Goal: Task Accomplishment & Management: Use online tool/utility

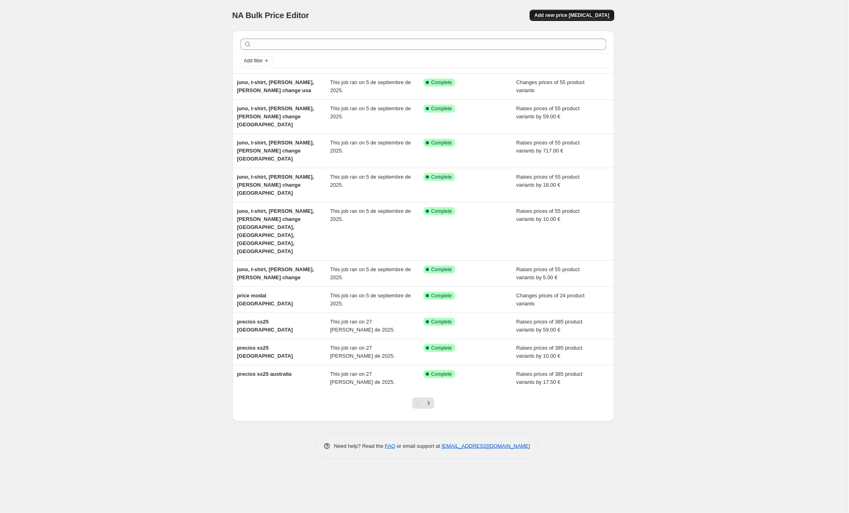
click at [603, 12] on button "Add new price [MEDICAL_DATA]" at bounding box center [572, 15] width 84 height 11
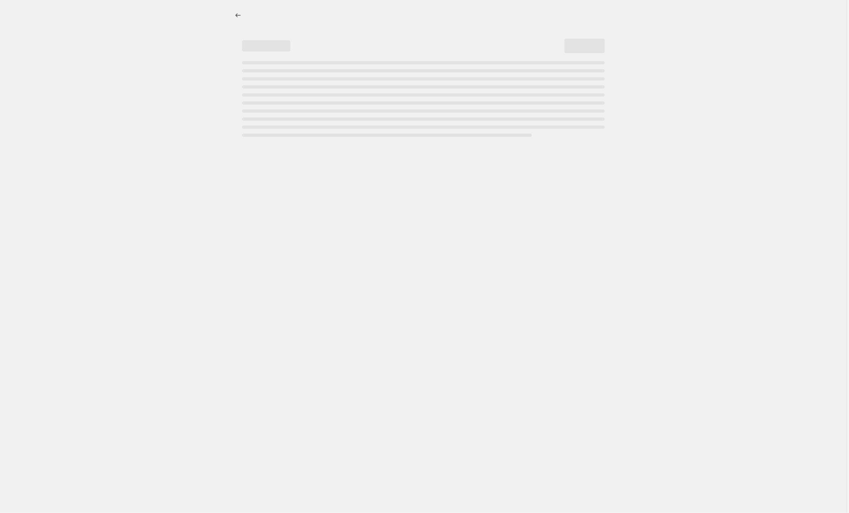
select select "percentage"
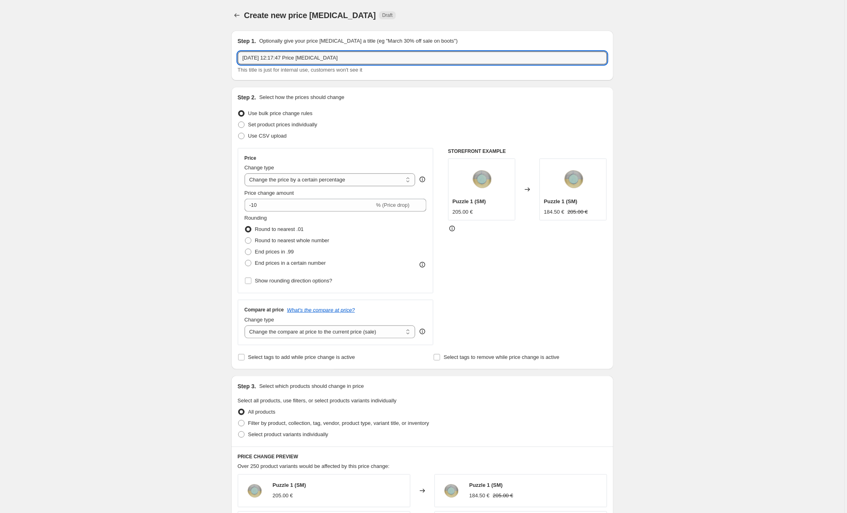
drag, startPoint x: 364, startPoint y: 60, endPoint x: 278, endPoint y: 31, distance: 90.0
click at [362, 58] on input "9 sept 2025, 12:17:47 Price change job" at bounding box center [422, 57] width 369 height 13
click at [242, 14] on button "Price change jobs" at bounding box center [236, 15] width 11 height 11
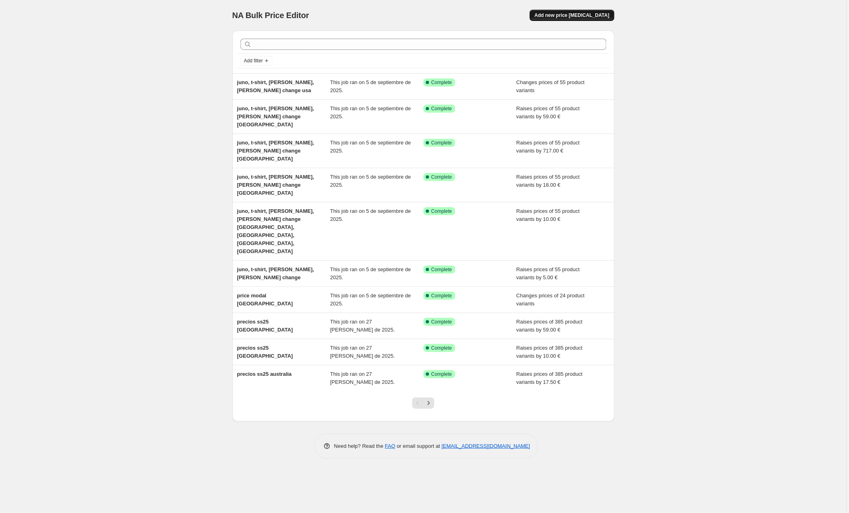
click at [594, 14] on span "Add new price [MEDICAL_DATA]" at bounding box center [572, 15] width 75 height 6
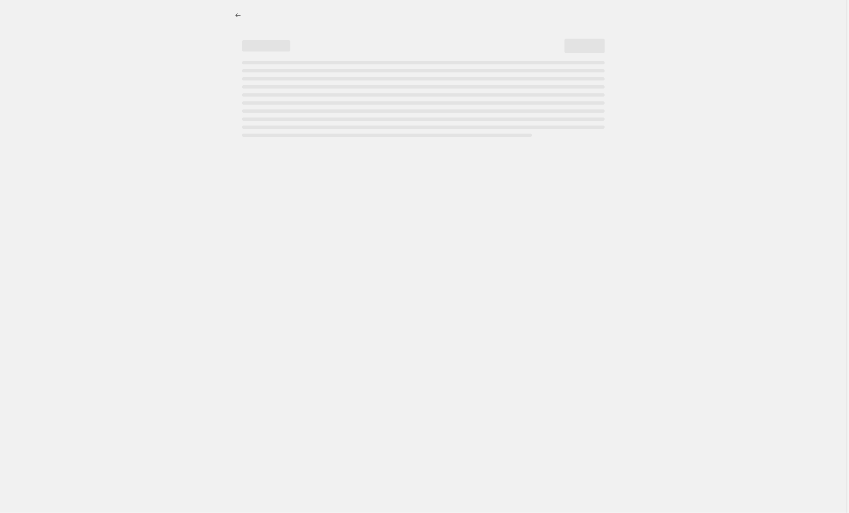
select select "percentage"
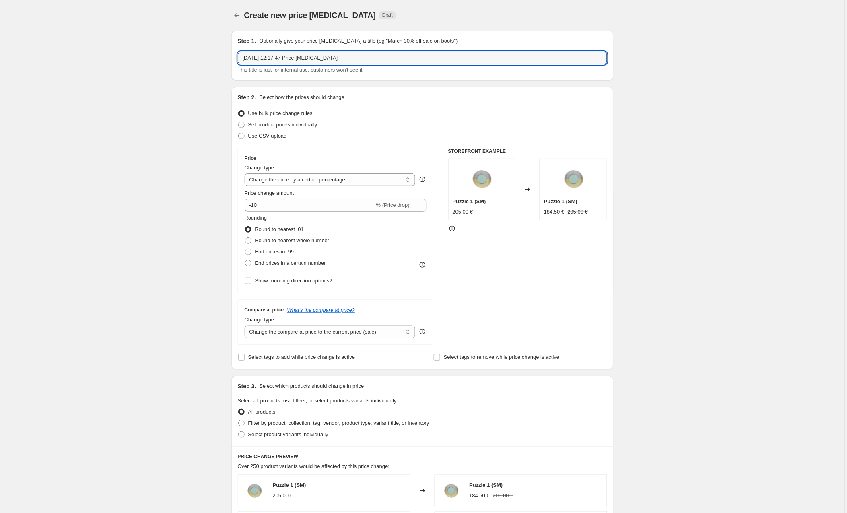
drag, startPoint x: 380, startPoint y: 58, endPoint x: 193, endPoint y: 55, distance: 186.2
click at [193, 55] on div "Create new price change job. This page is ready Create new price change job Dra…" at bounding box center [422, 424] width 844 height 849
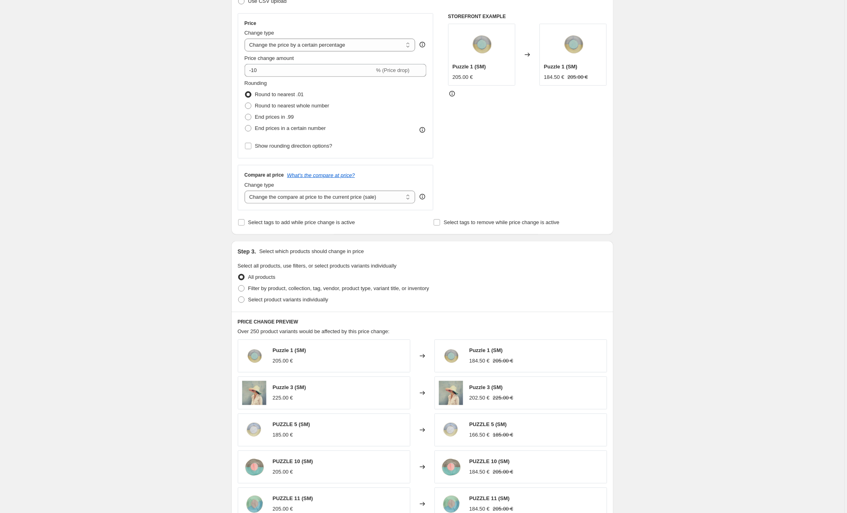
scroll to position [138, 0]
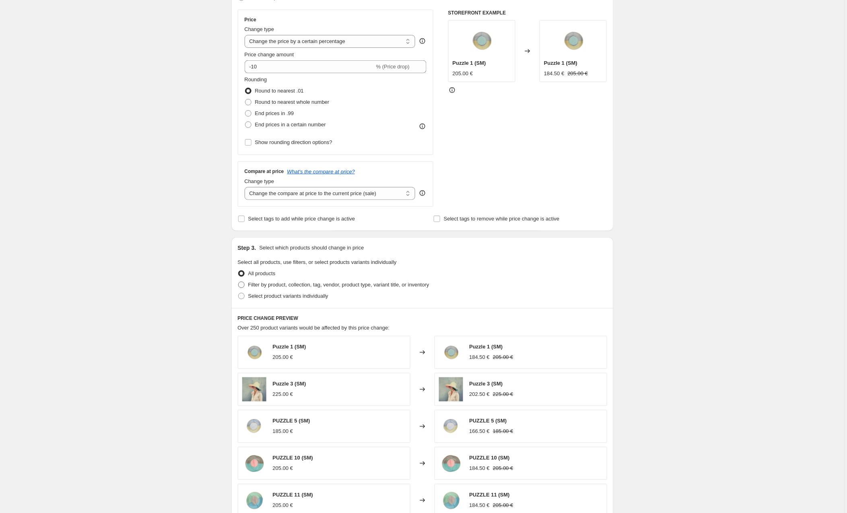
type input "cleo, jade, odelia, gilda Europa"
click at [243, 285] on span at bounding box center [241, 285] width 6 height 6
click at [238, 282] on input "Filter by product, collection, tag, vendor, product type, variant title, or inv…" at bounding box center [238, 282] width 0 height 0
radio input "true"
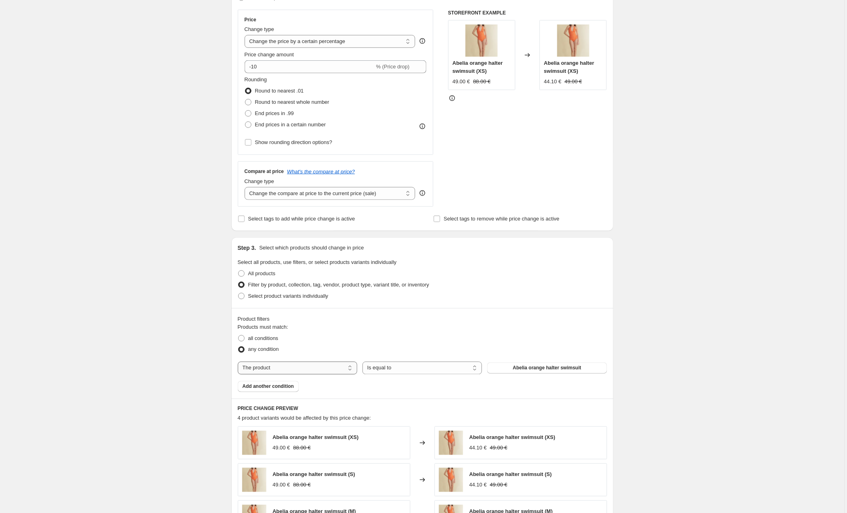
select select "collection"
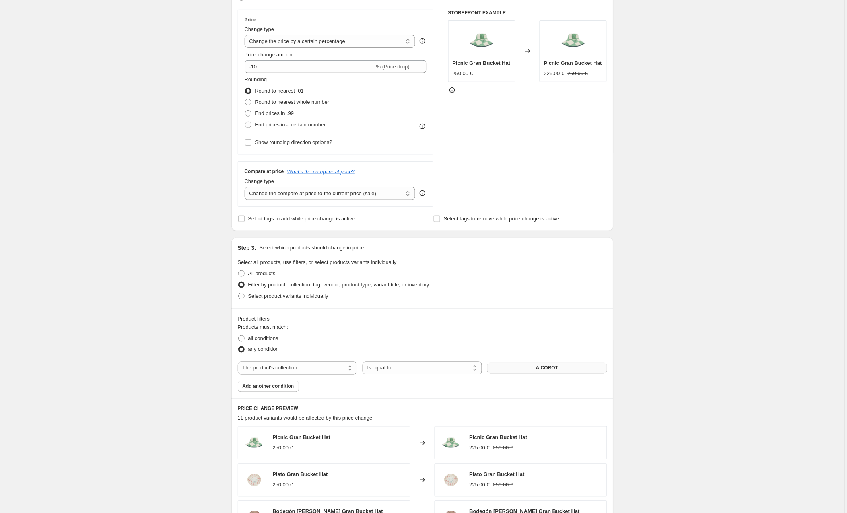
click at [550, 368] on span "A.COROT" at bounding box center [547, 368] width 22 height 6
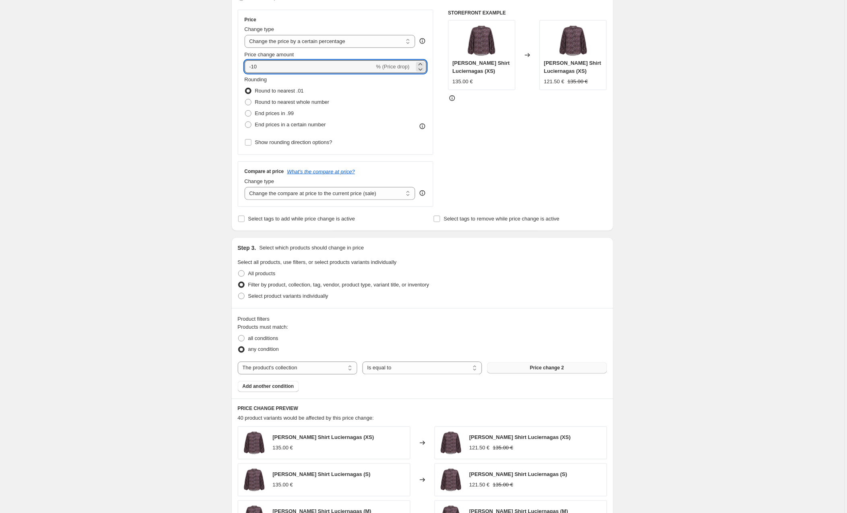
drag, startPoint x: 267, startPoint y: 63, endPoint x: 203, endPoint y: 56, distance: 65.2
click at [203, 56] on div "Create new price change job. This page is ready Create new price change job Dra…" at bounding box center [422, 332] width 844 height 940
type input "1"
type input "5"
select select "by"
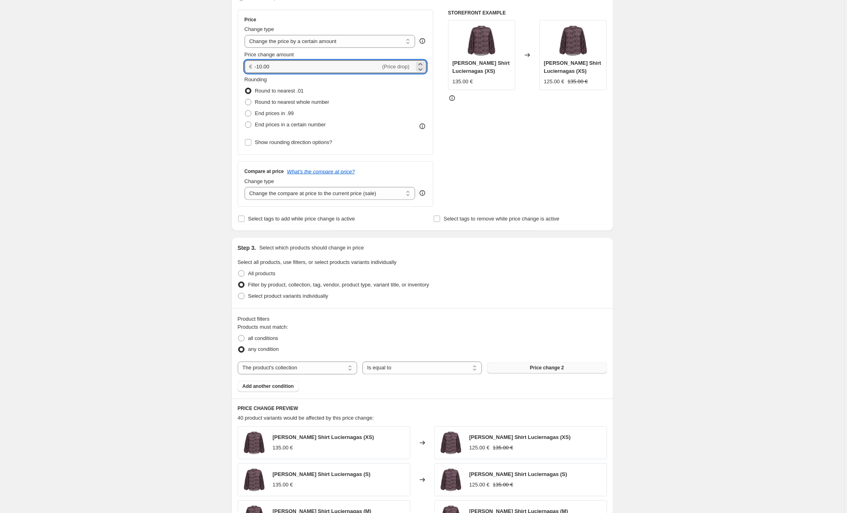
drag, startPoint x: 275, startPoint y: 70, endPoint x: 200, endPoint y: 65, distance: 75.0
click at [200, 65] on div "Create new price change job. This page is ready Create new price change job Dra…" at bounding box center [422, 332] width 844 height 940
type input "5.00"
click at [144, 148] on div "Create new price change job. This page is ready Create new price change job Dra…" at bounding box center [422, 332] width 844 height 940
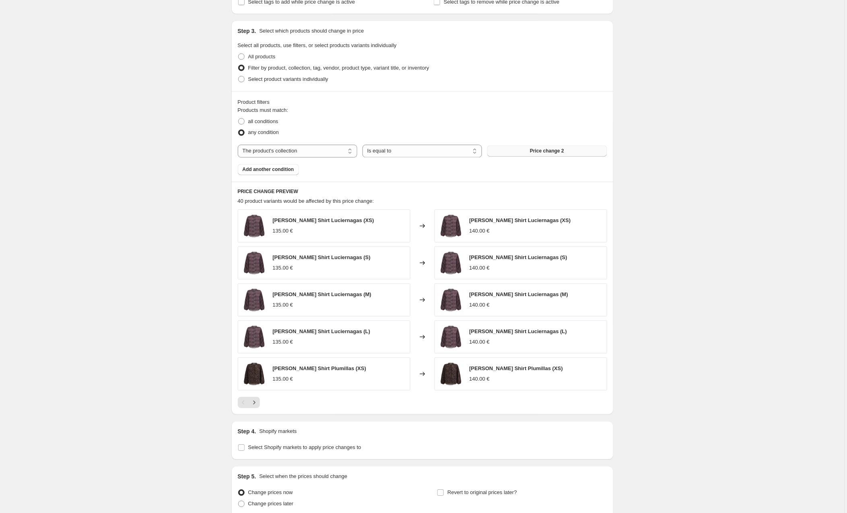
scroll to position [356, 0]
click at [256, 402] on icon "Next" at bounding box center [254, 402] width 8 height 8
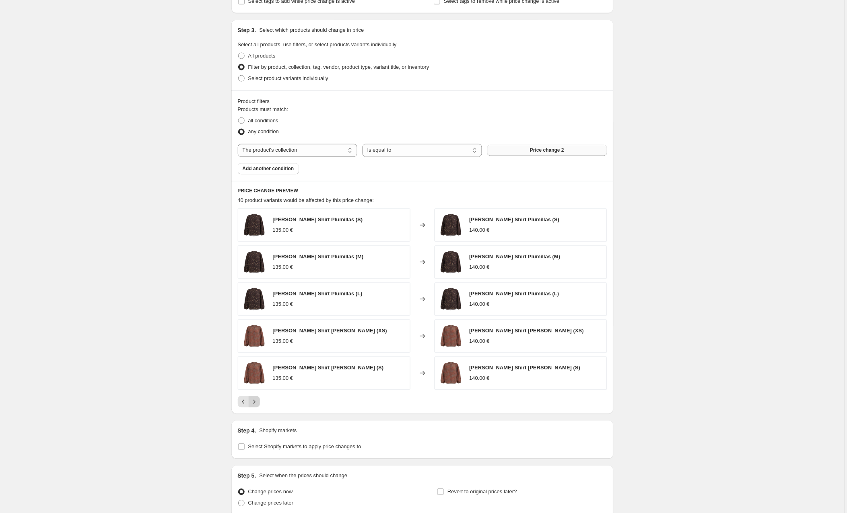
click at [256, 402] on icon "Next" at bounding box center [254, 402] width 8 height 8
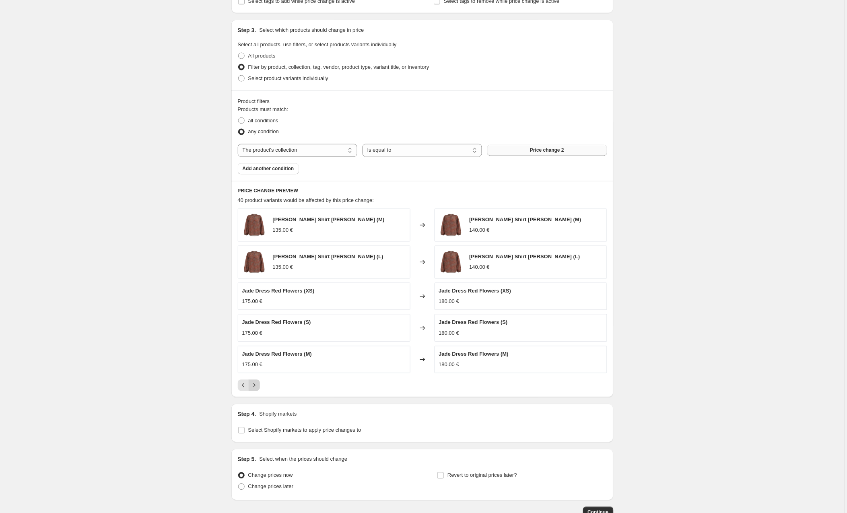
click at [255, 387] on icon "Next" at bounding box center [254, 385] width 8 height 8
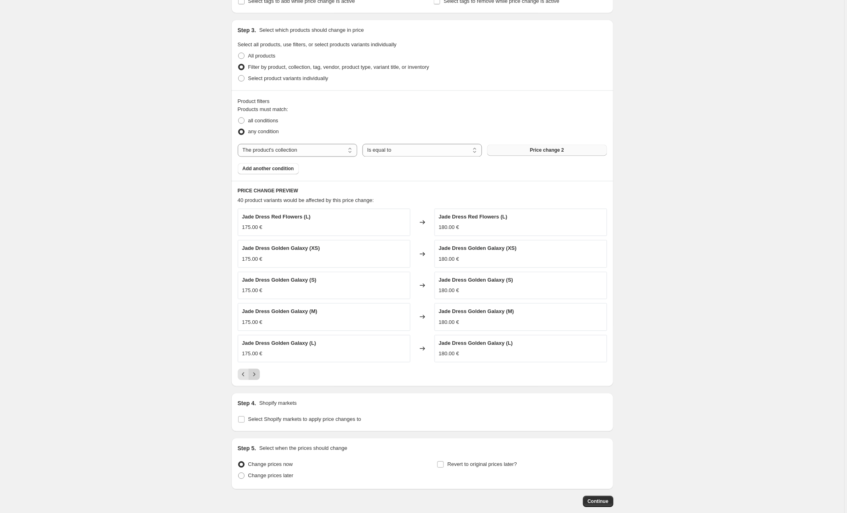
click at [259, 376] on button "Next" at bounding box center [254, 374] width 11 height 11
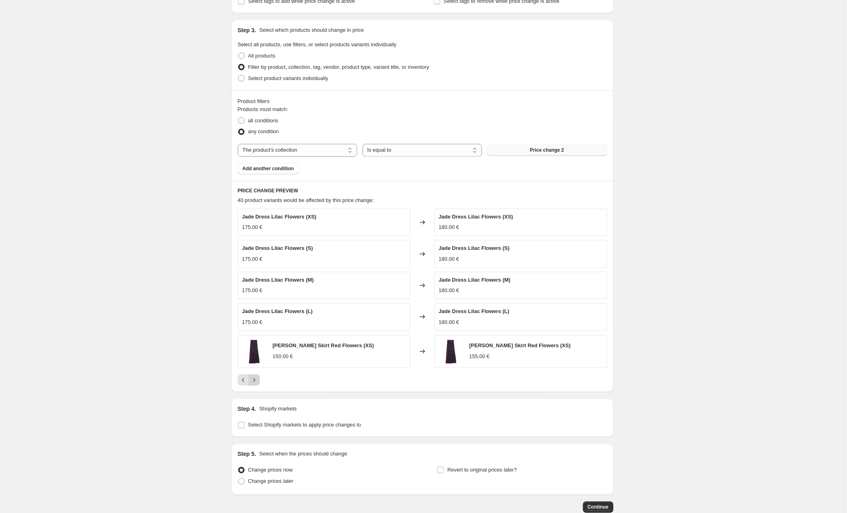
click at [259, 377] on button "Next" at bounding box center [254, 379] width 11 height 11
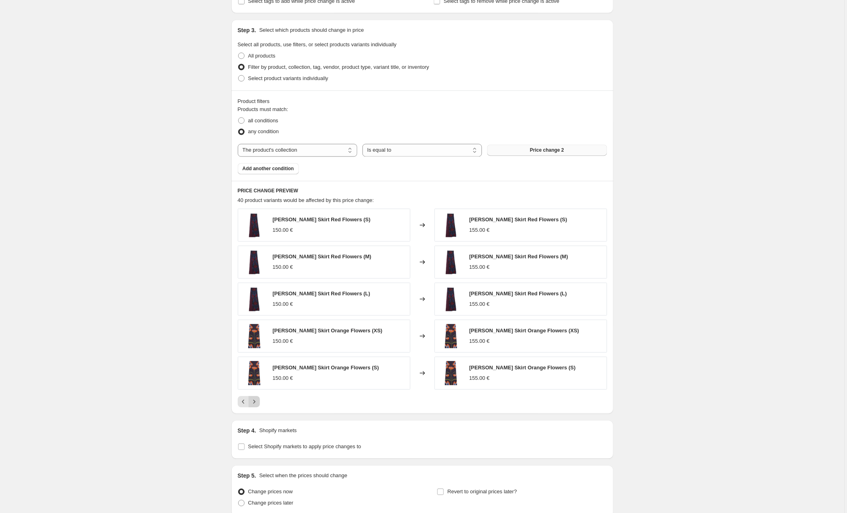
click at [257, 404] on icon "Next" at bounding box center [254, 402] width 8 height 8
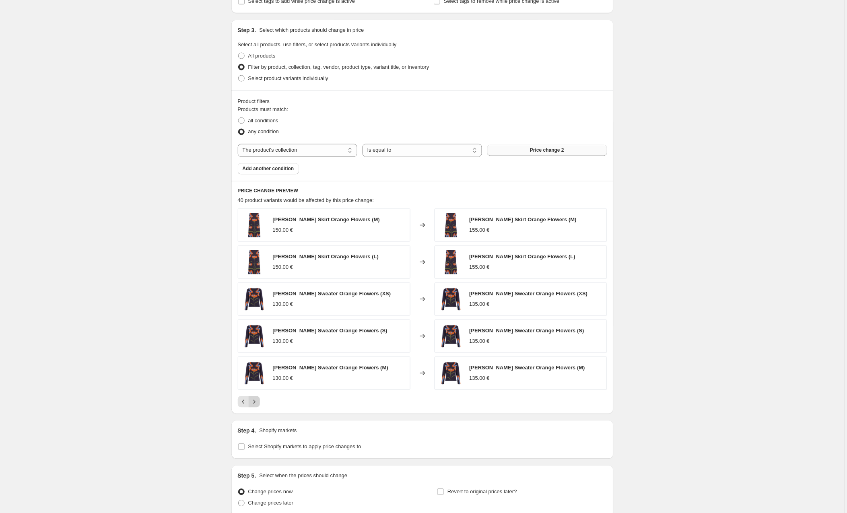
click at [257, 404] on icon "Next" at bounding box center [254, 402] width 8 height 8
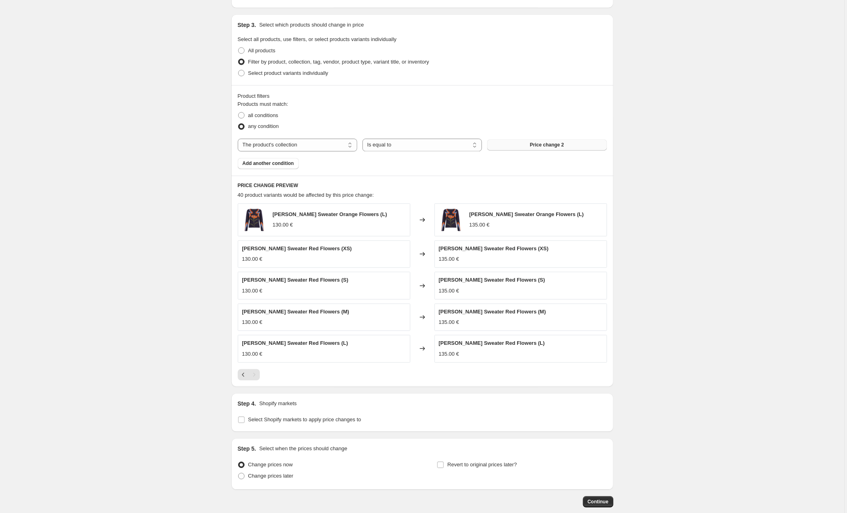
scroll to position [363, 0]
click at [256, 377] on div "Pagination" at bounding box center [254, 373] width 11 height 11
click at [248, 422] on label "Select Shopify markets to apply price changes to" at bounding box center [299, 418] width 123 height 11
click at [245, 421] on input "Select Shopify markets to apply price changes to" at bounding box center [241, 418] width 6 height 6
checkbox input "true"
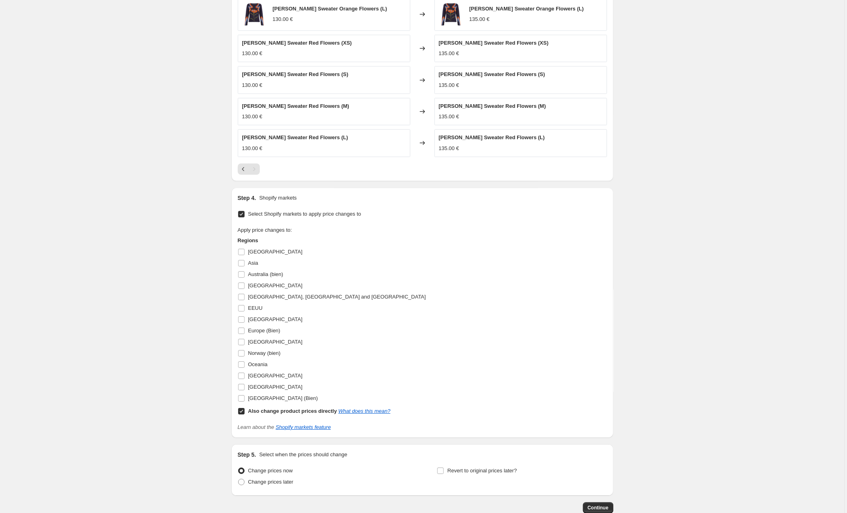
scroll to position [572, 0]
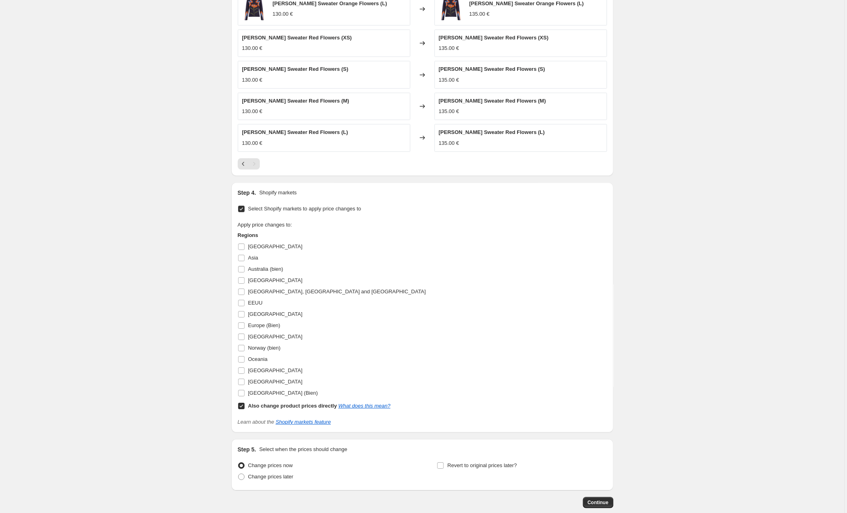
click at [244, 407] on input "Also change product prices directly What does this mean?" at bounding box center [241, 406] width 6 height 6
checkbox input "false"
click at [242, 306] on input "EEUU" at bounding box center [241, 303] width 6 height 6
checkbox input "true"
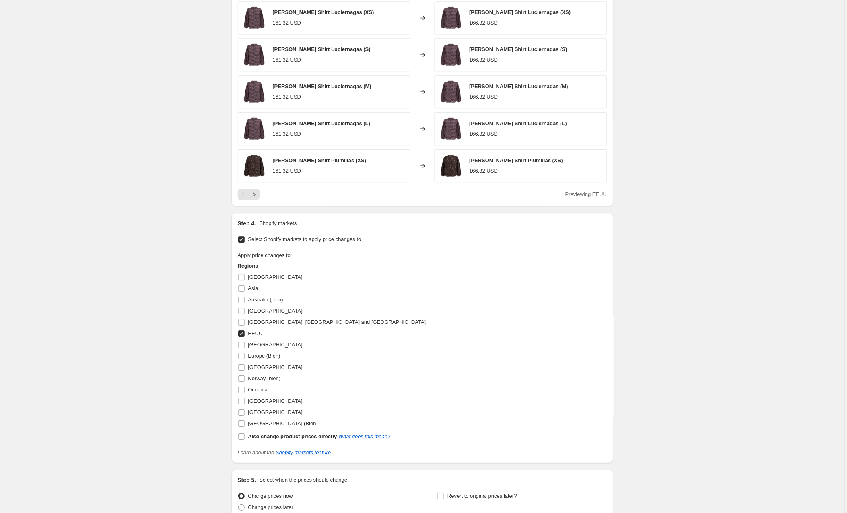
scroll to position [565, 0]
click at [242, 354] on input "Europe (Bien)" at bounding box center [241, 355] width 6 height 6
checkbox input "true"
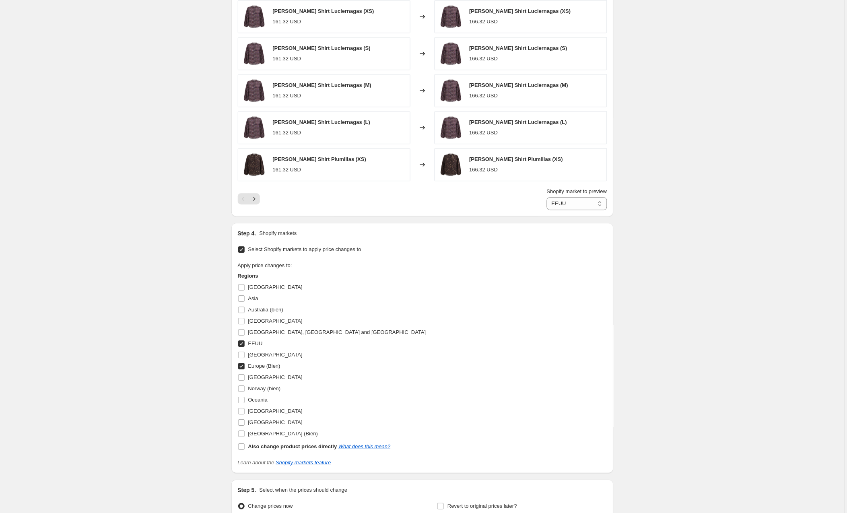
click at [242, 345] on input "EEUU" at bounding box center [241, 343] width 6 height 6
checkbox input "false"
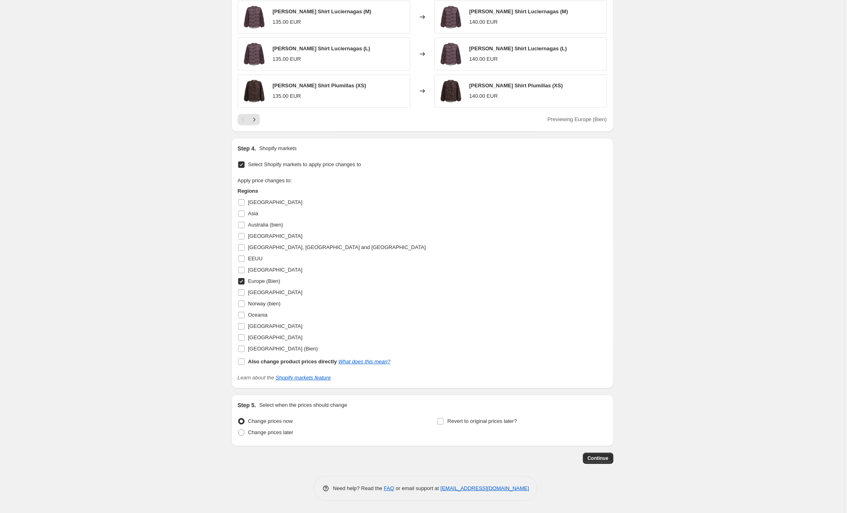
scroll to position [641, 0]
click at [601, 456] on span "Continue" at bounding box center [598, 458] width 21 height 6
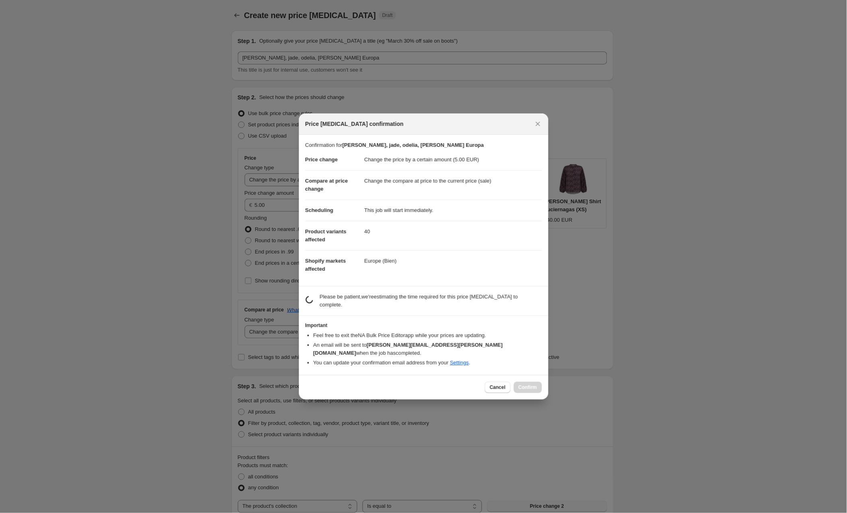
scroll to position [641, 0]
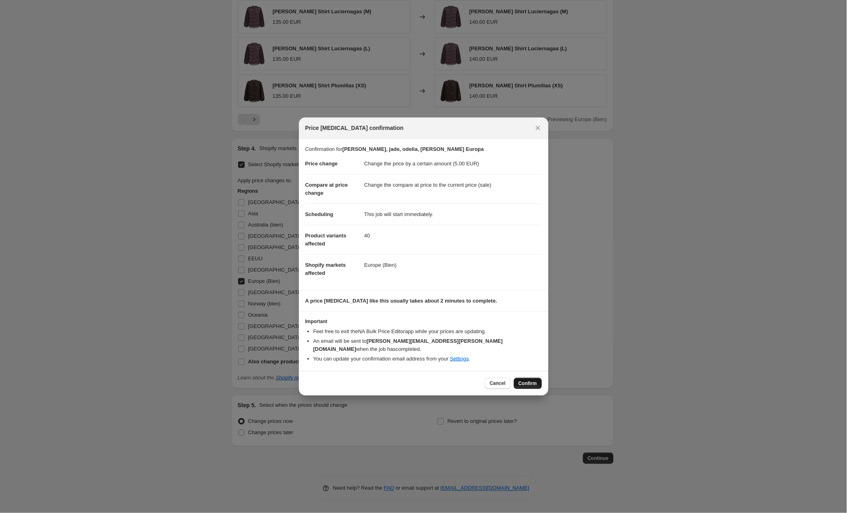
click at [526, 380] on span "Confirm" at bounding box center [527, 383] width 19 height 6
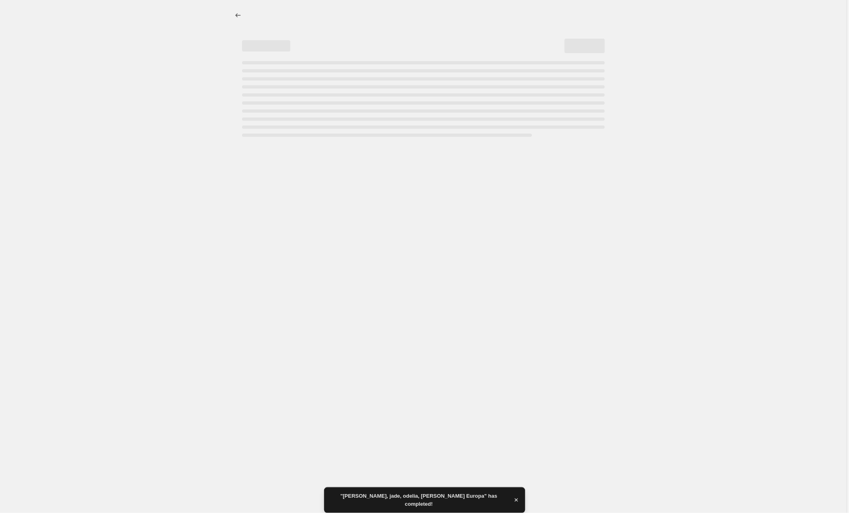
select select "by"
select select "collection"
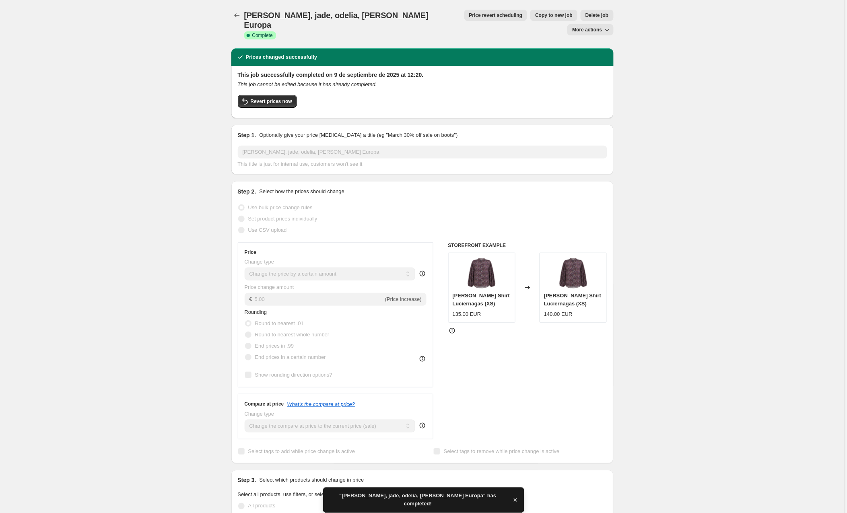
click at [535, 17] on span "Copy to new job" at bounding box center [553, 15] width 37 height 6
select select "by"
select select "collection"
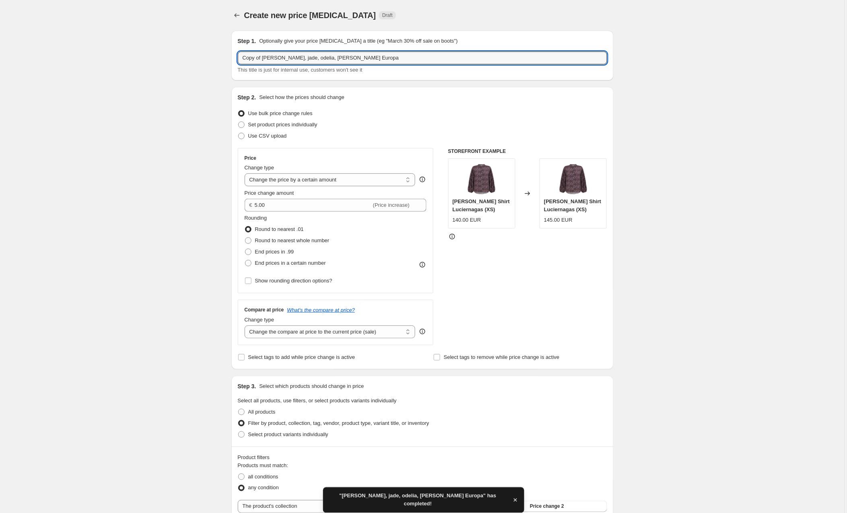
drag, startPoint x: 264, startPoint y: 58, endPoint x: 233, endPoint y: 57, distance: 31.4
click at [233, 57] on div "Step 1. Optionally give your price change job a title (eg "March 30% off sale o…" at bounding box center [422, 56] width 382 height 50
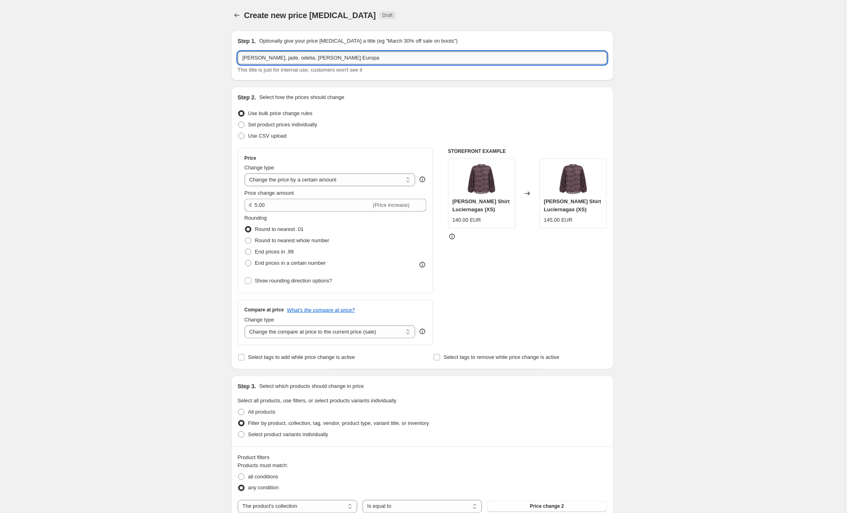
drag, startPoint x: 343, startPoint y: 57, endPoint x: 304, endPoint y: 56, distance: 38.6
click at [304, 56] on input "cleo, jade, odelia, gilda Europa" at bounding box center [422, 57] width 369 height 13
type input "cleo, jade, odelia, gilda Noruega"
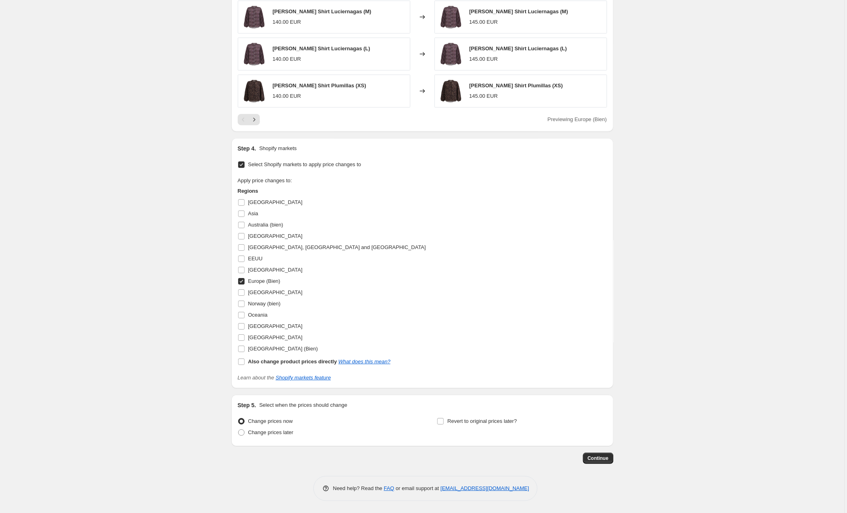
scroll to position [641, 0]
drag, startPoint x: 241, startPoint y: 302, endPoint x: 245, endPoint y: 284, distance: 17.9
click at [241, 301] on input "Norway (bien)" at bounding box center [241, 303] width 6 height 6
checkbox input "true"
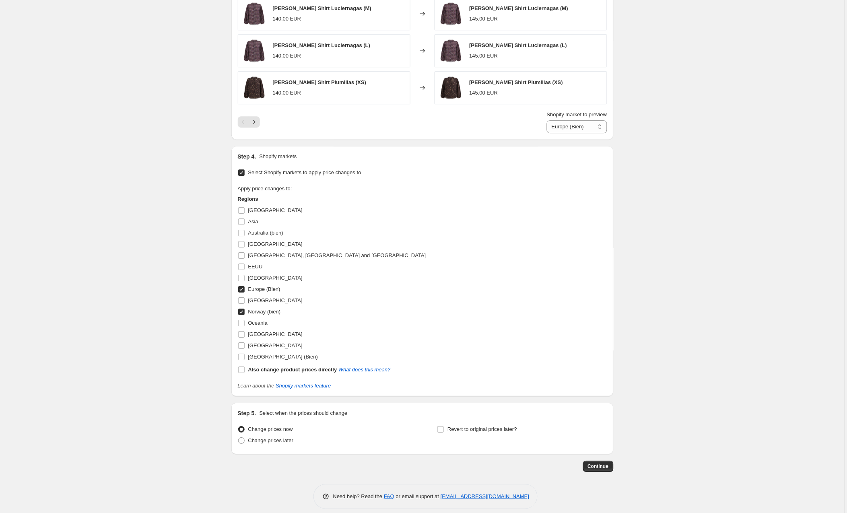
click at [241, 289] on input "Europe (Bien)" at bounding box center [241, 289] width 6 height 6
checkbox input "false"
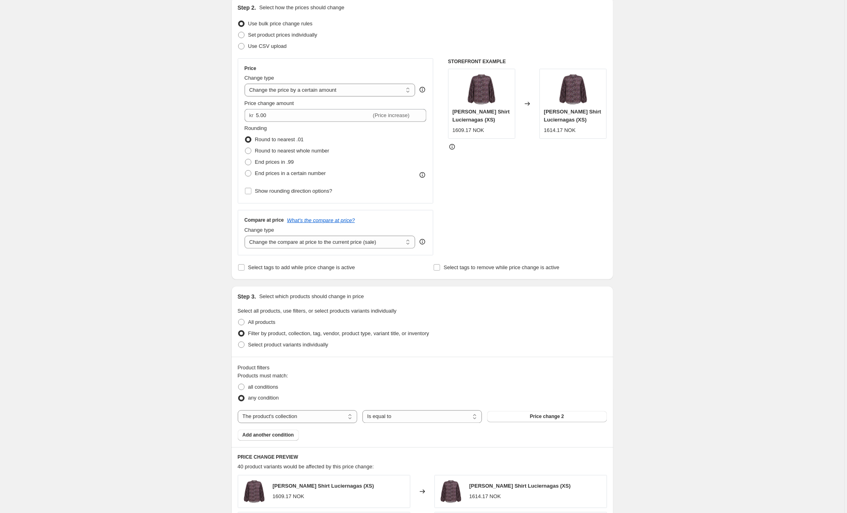
scroll to position [87, 0]
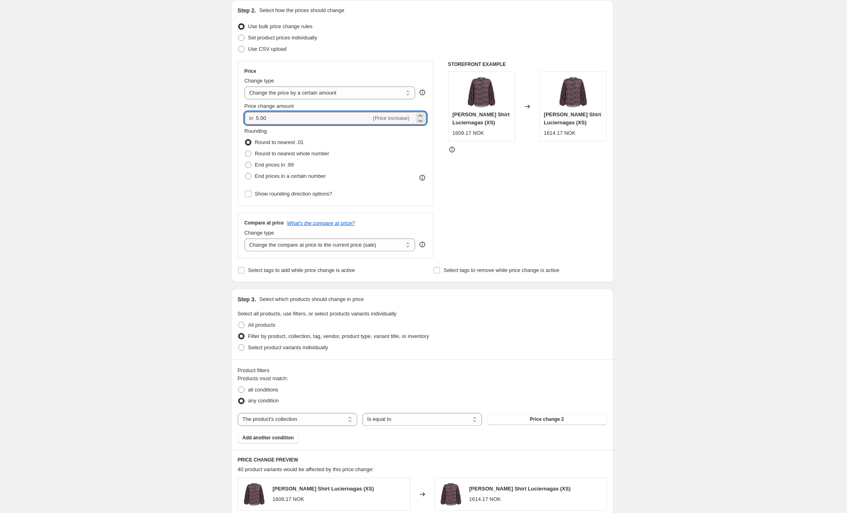
drag, startPoint x: 280, startPoint y: 117, endPoint x: 243, endPoint y: 117, distance: 37.4
click at [243, 117] on div "Price Change type Change the price to a certain amount Change the price by a ce…" at bounding box center [336, 133] width 196 height 145
type input "59.00"
click at [176, 143] on div "Create new price change job. This page is ready Create new price change job Dra…" at bounding box center [422, 488] width 844 height 1151
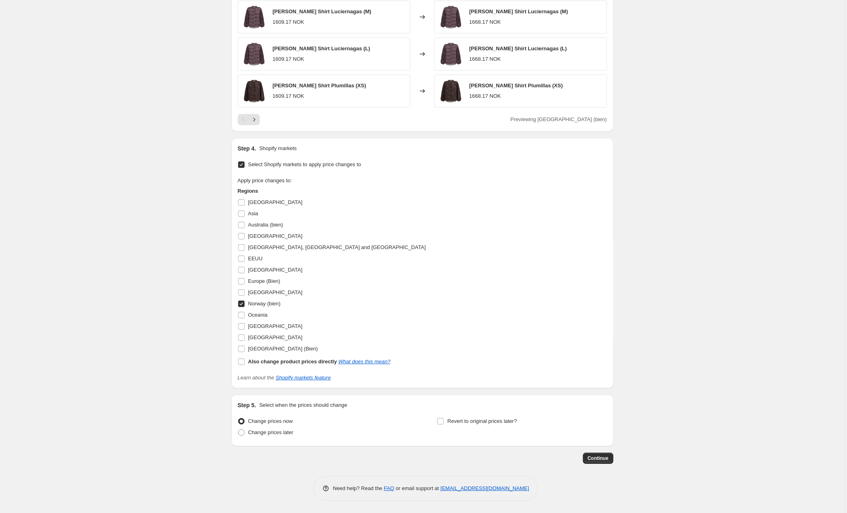
scroll to position [641, 0]
click at [599, 457] on span "Continue" at bounding box center [598, 458] width 21 height 6
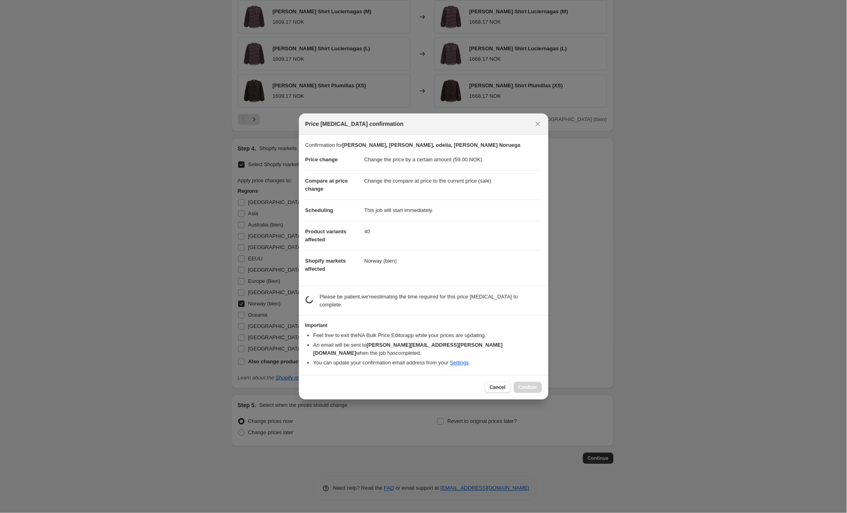
scroll to position [0, 0]
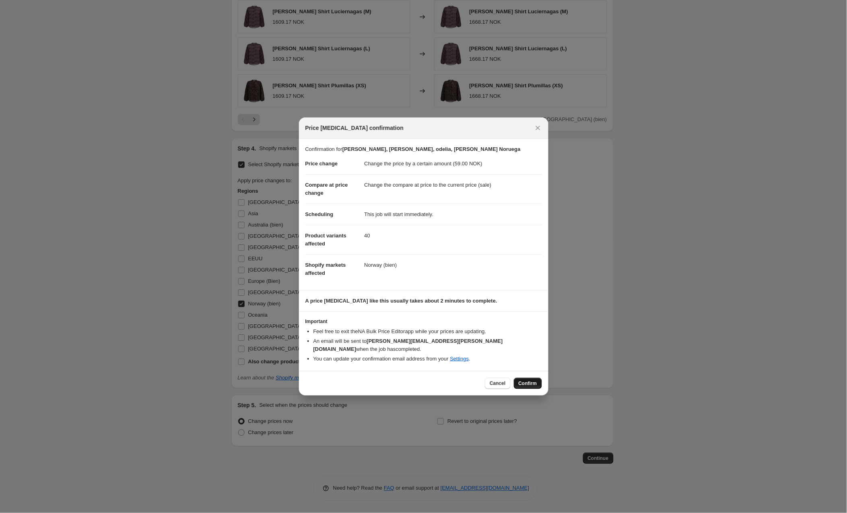
click at [526, 381] on span "Confirm" at bounding box center [527, 383] width 19 height 6
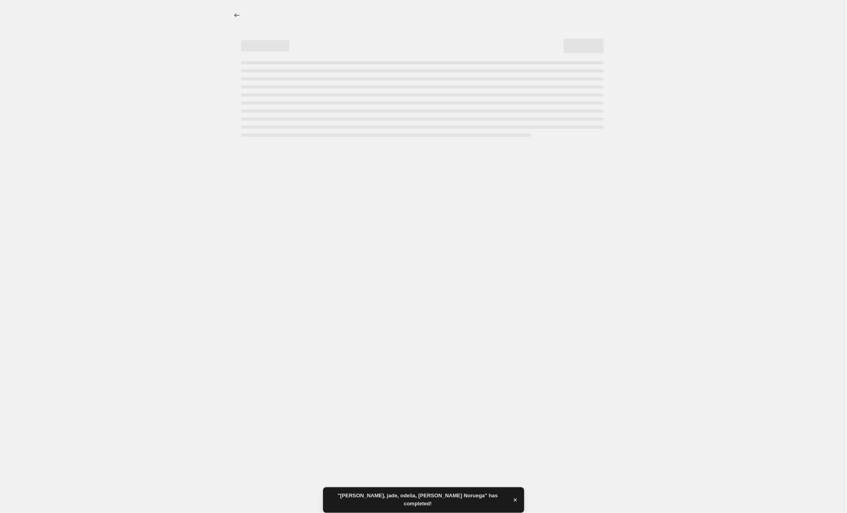
select select "by"
select select "collection"
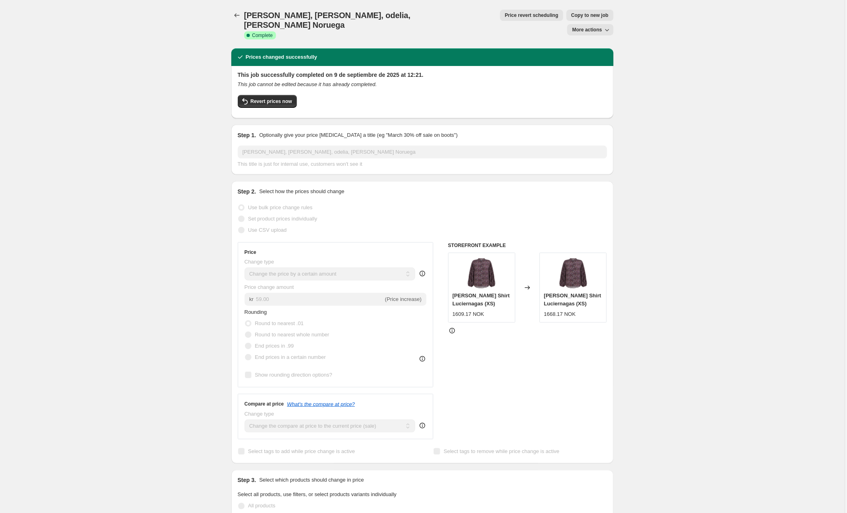
click at [566, 18] on button "Copy to new job" at bounding box center [589, 15] width 47 height 11
select select "by"
select select "collection"
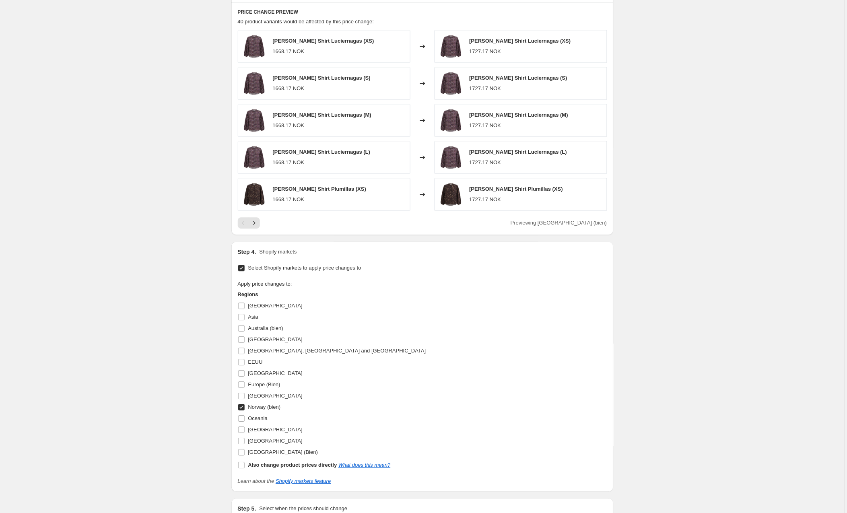
scroll to position [547, 0]
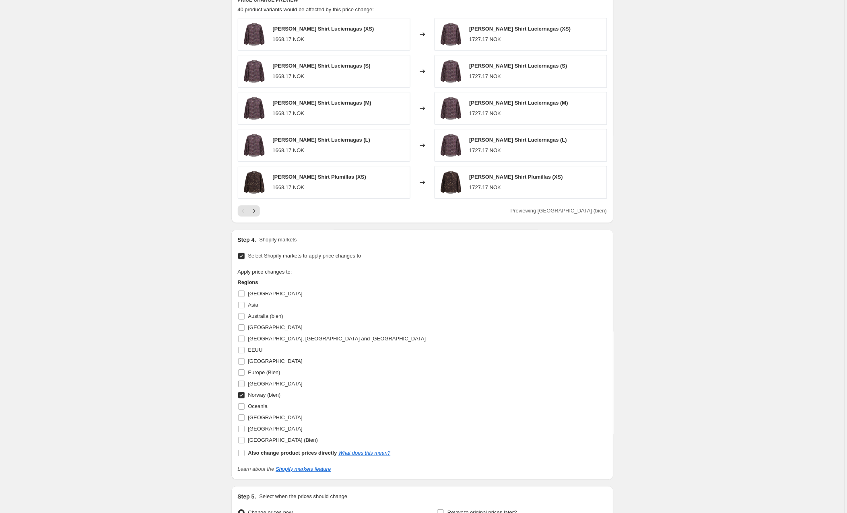
click at [242, 384] on input "Iceland" at bounding box center [241, 383] width 6 height 6
checkbox input "true"
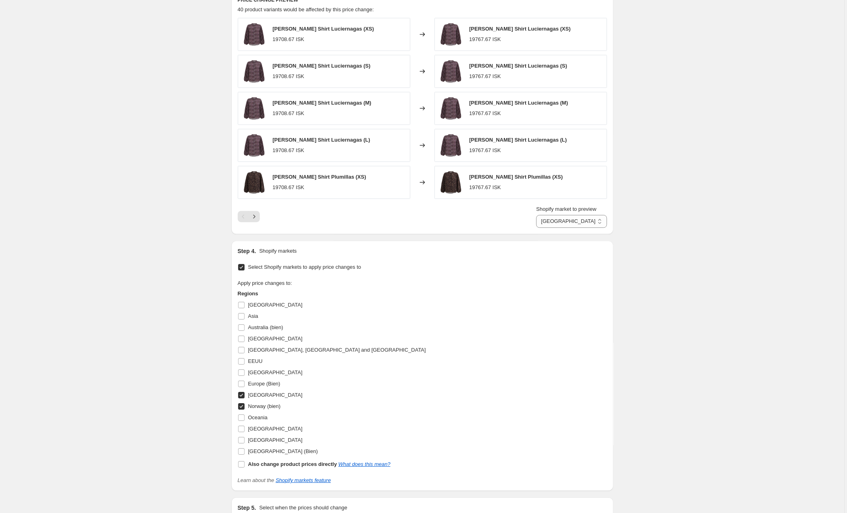
click at [243, 409] on input "Norway (bien)" at bounding box center [241, 406] width 6 height 6
checkbox input "false"
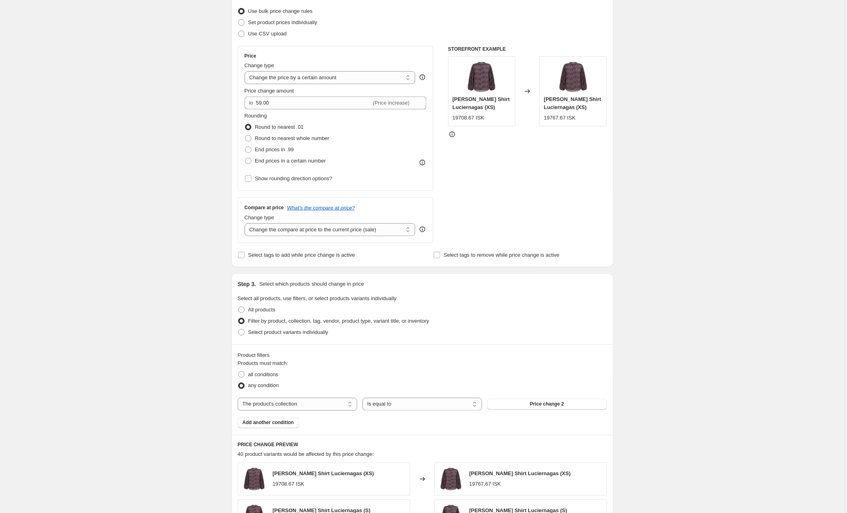
scroll to position [99, 0]
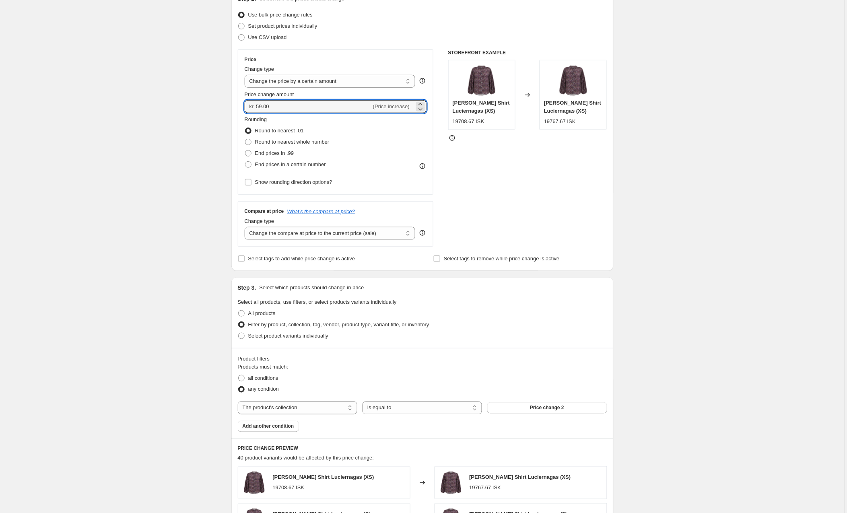
drag, startPoint x: 280, startPoint y: 105, endPoint x: 224, endPoint y: 103, distance: 55.1
click at [224, 103] on div "Create new price change job. This page is ready Create new price change job Dra…" at bounding box center [422, 476] width 401 height 1151
type input "715.00"
click at [164, 122] on div "Create new price change job. This page is ready Create new price change job Dra…" at bounding box center [422, 476] width 844 height 1151
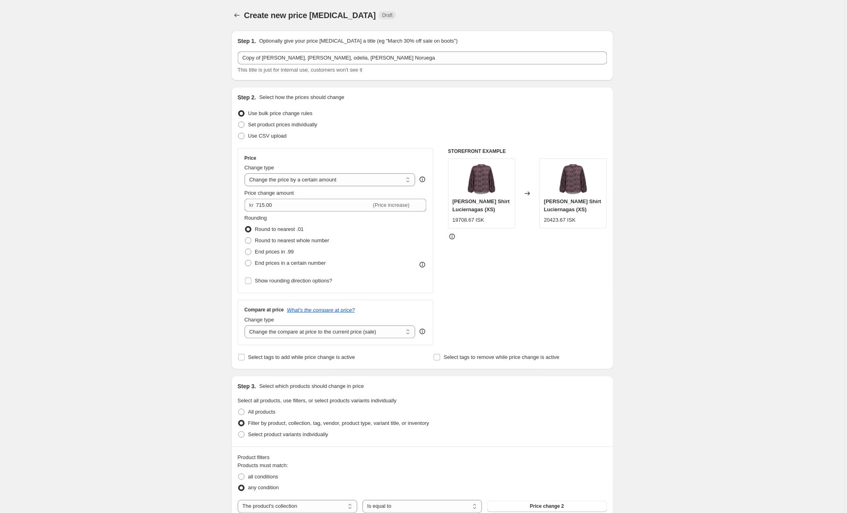
scroll to position [0, 0]
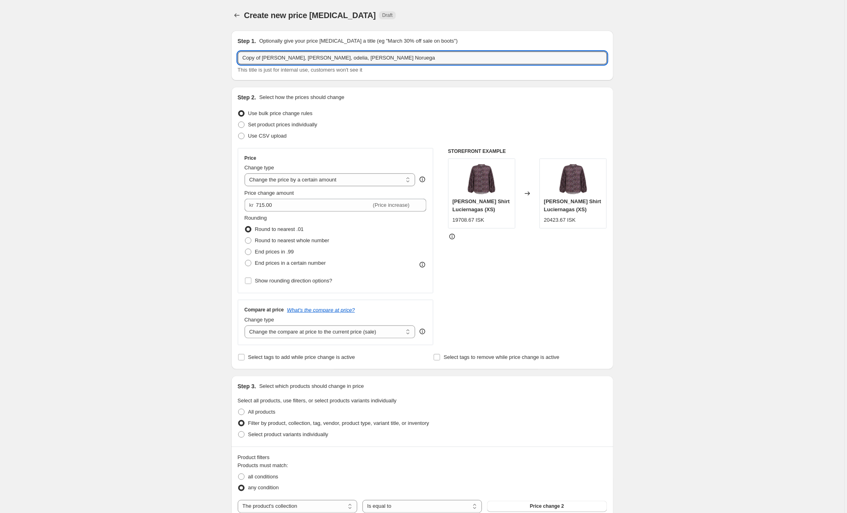
drag, startPoint x: 265, startPoint y: 58, endPoint x: 213, endPoint y: 59, distance: 51.5
drag, startPoint x: 340, startPoint y: 58, endPoint x: 301, endPoint y: 58, distance: 38.6
click at [301, 58] on input "cleo, jade, odelia, gilda Noruega" at bounding box center [422, 57] width 369 height 13
click at [302, 56] on input "cleo, jade, odelia, gildaIslandia" at bounding box center [422, 57] width 369 height 13
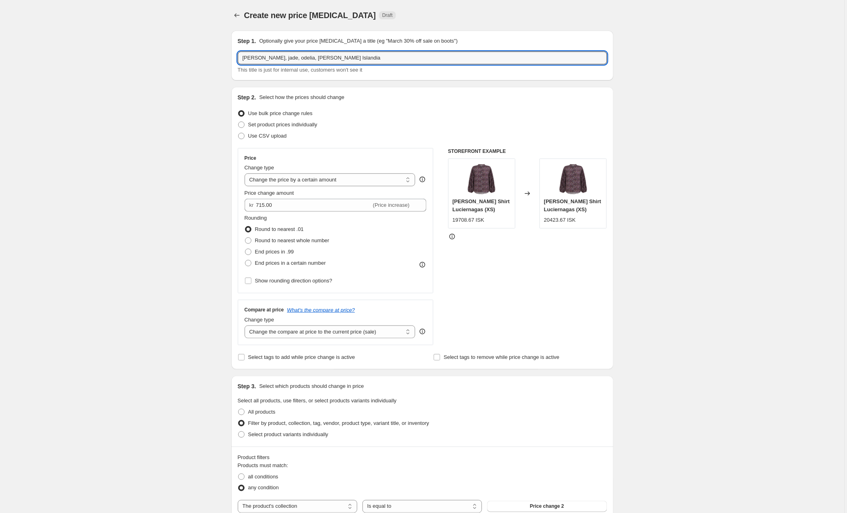
type input "cleo, jade, odelia, gilda Islandia"
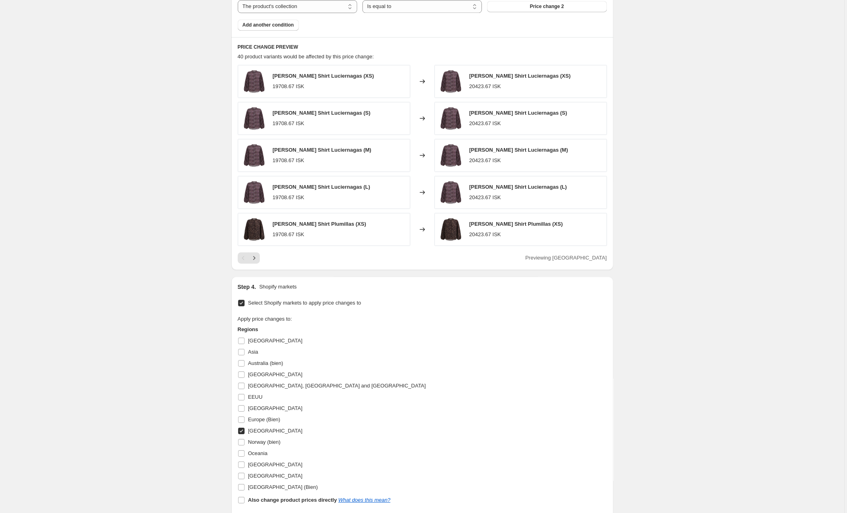
scroll to position [641, 0]
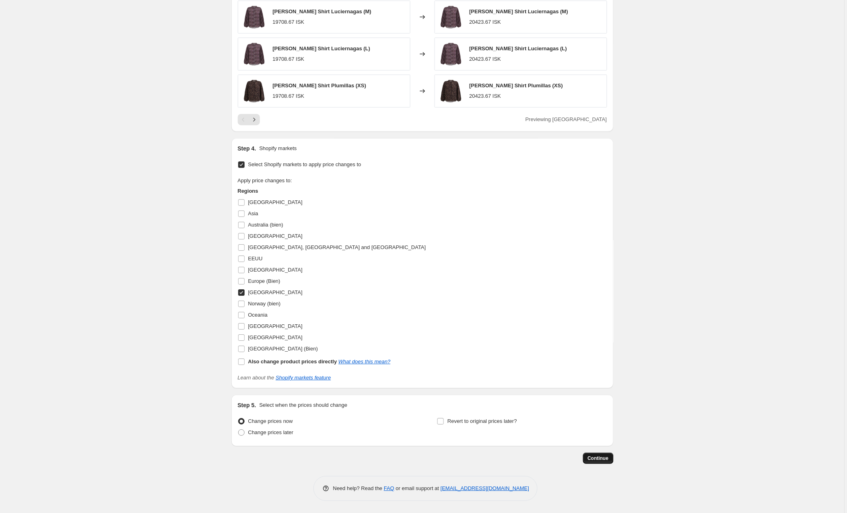
click at [604, 459] on span "Continue" at bounding box center [598, 458] width 21 height 6
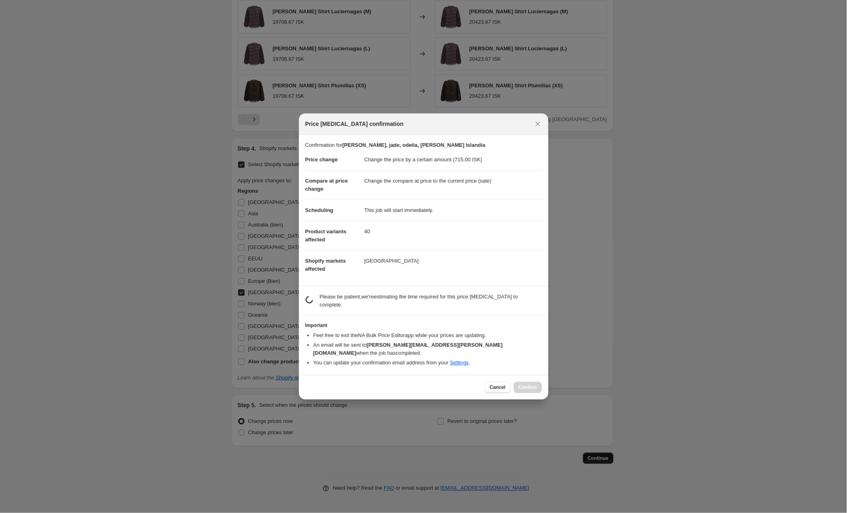
scroll to position [0, 0]
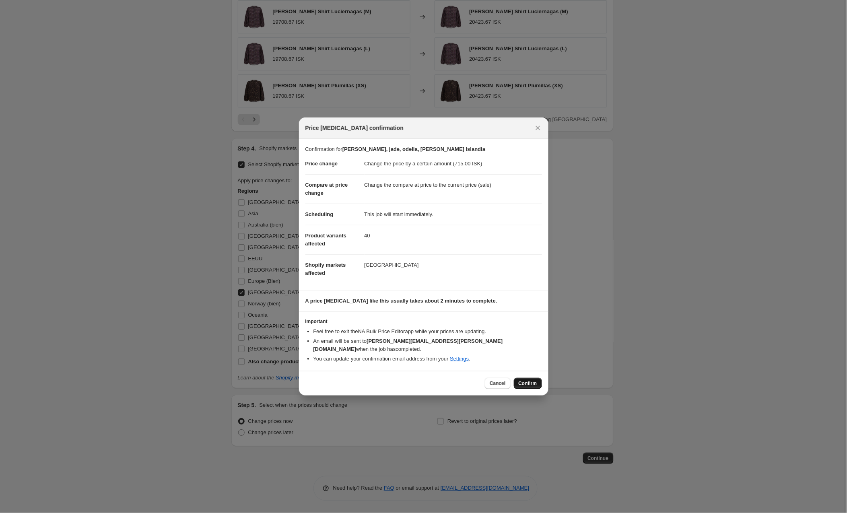
click at [522, 380] on span "Confirm" at bounding box center [527, 383] width 19 height 6
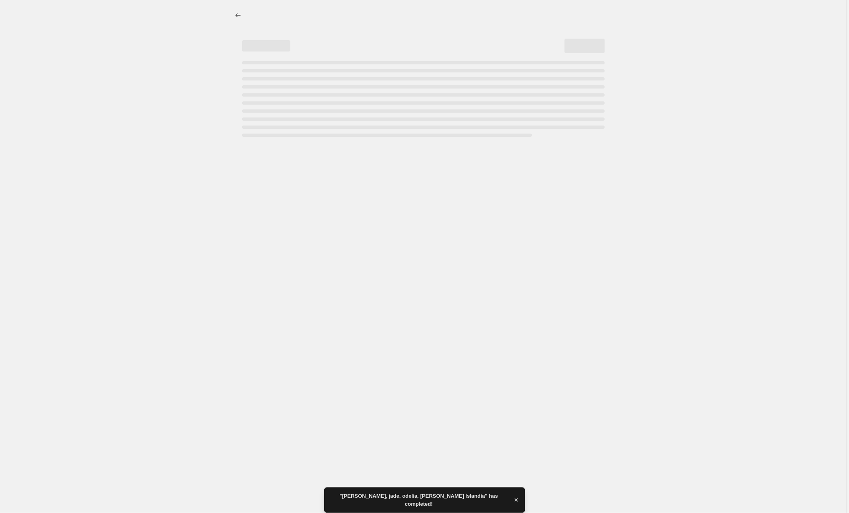
select select "by"
select select "collection"
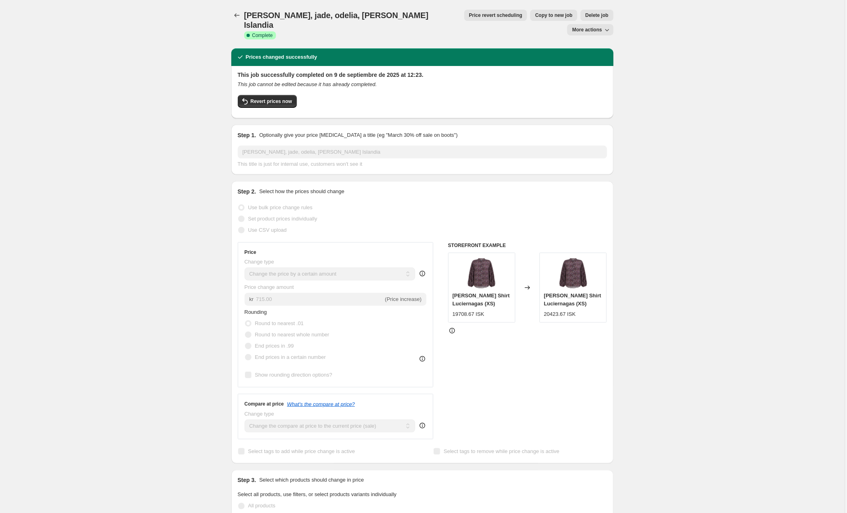
click at [535, 15] on span "Copy to new job" at bounding box center [553, 15] width 37 height 6
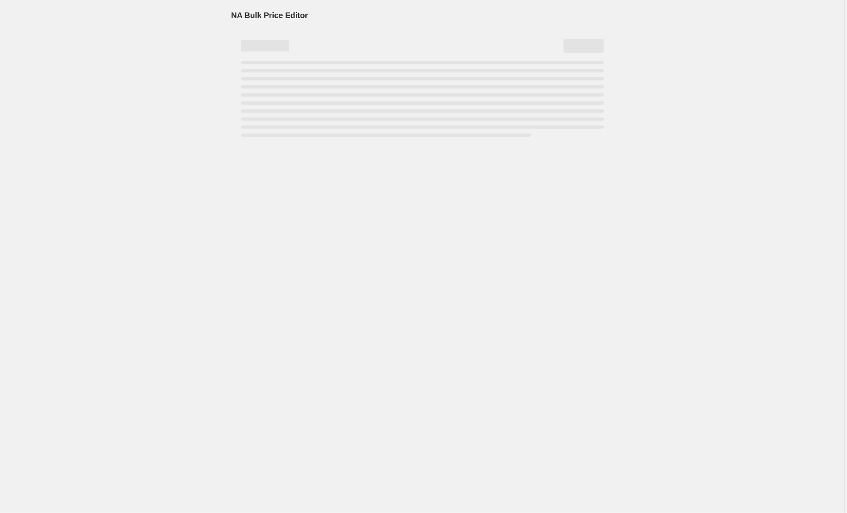
select select "by"
select select "collection"
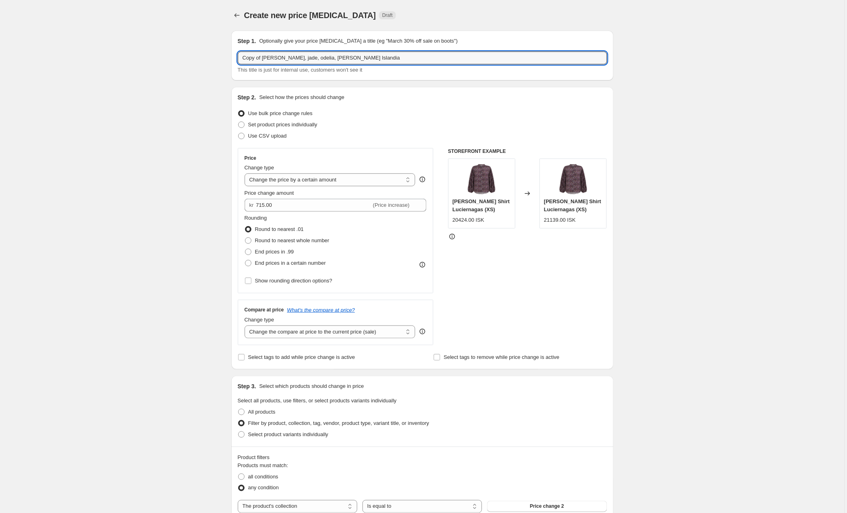
drag, startPoint x: 265, startPoint y: 58, endPoint x: 229, endPoint y: 57, distance: 35.4
drag, startPoint x: 332, startPoint y: 56, endPoint x: 302, endPoint y: 56, distance: 29.4
click at [302, 56] on input "cleo, jade, odelia, gilda Islandia" at bounding box center [422, 57] width 369 height 13
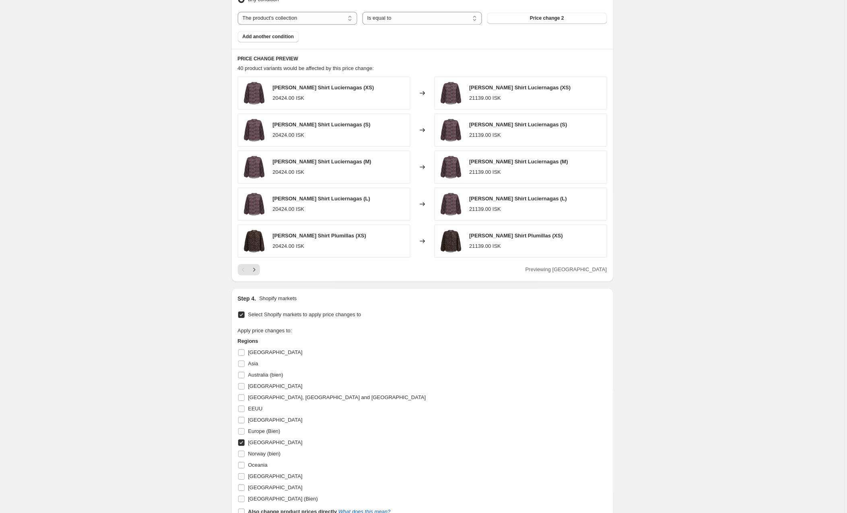
scroll to position [570, 0]
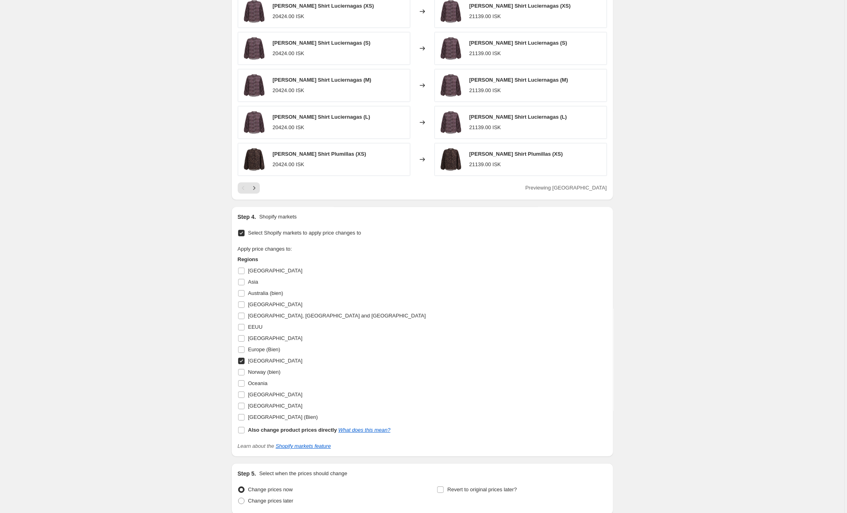
type input "cleo, jade, odelia, gilda resto mundo"
click at [240, 362] on input "Iceland" at bounding box center [241, 361] width 6 height 6
checkbox input "false"
click at [241, 316] on input "Central America, South America and American Islands" at bounding box center [241, 316] width 6 height 6
checkbox input "true"
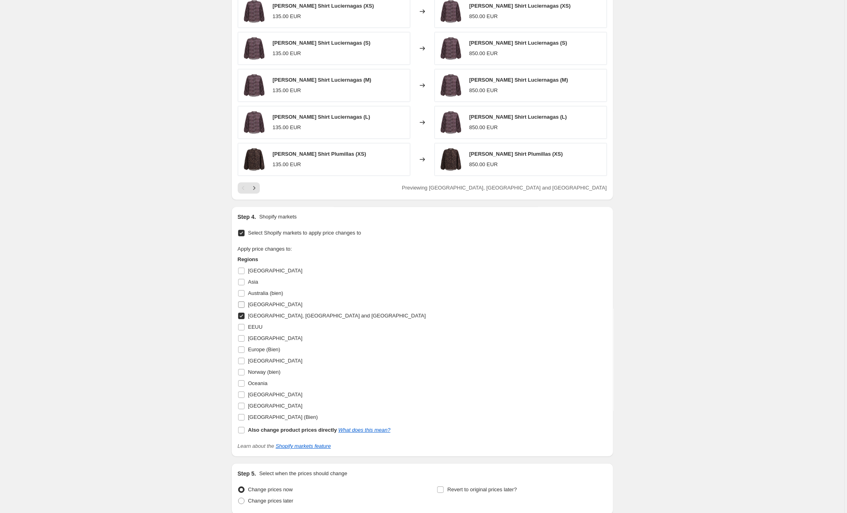
click at [242, 304] on input "Canada" at bounding box center [241, 304] width 6 height 6
checkbox input "true"
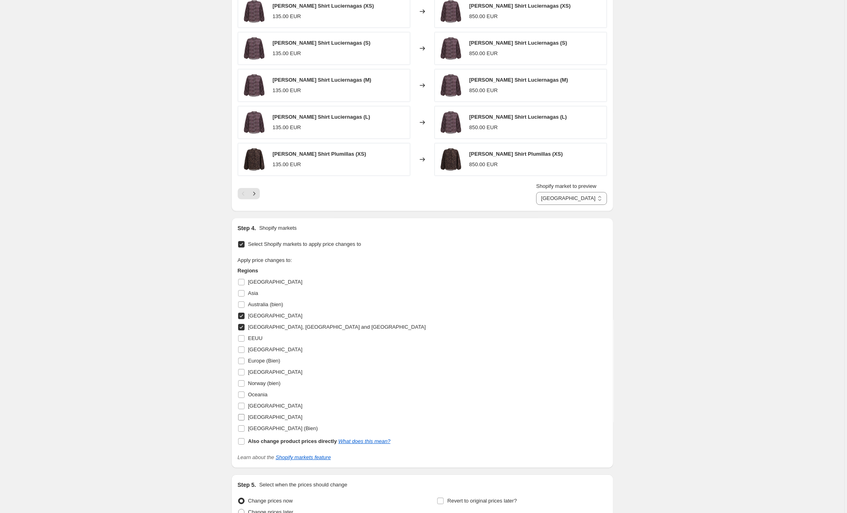
click at [241, 417] on input "South America" at bounding box center [241, 417] width 6 height 6
checkbox input "true"
click at [241, 296] on input "Asia" at bounding box center [241, 293] width 6 height 6
checkbox input "true"
select select "89053692242"
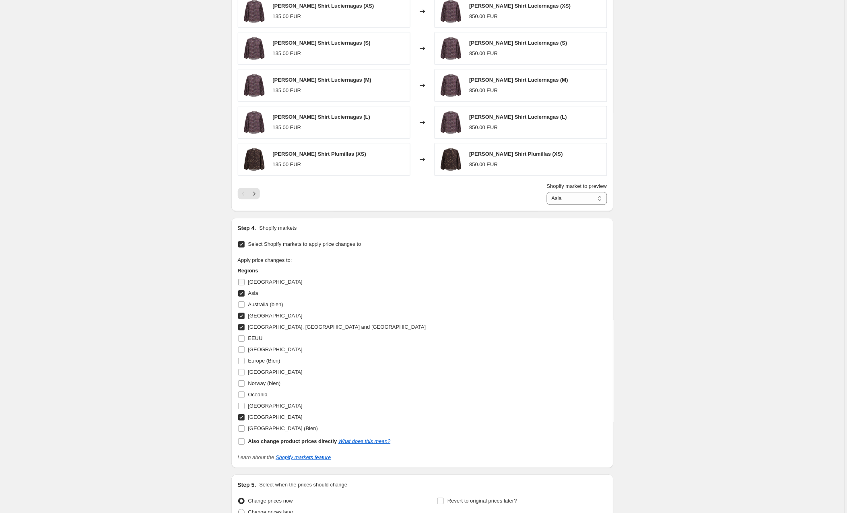
click at [243, 283] on input "Africa" at bounding box center [241, 282] width 6 height 6
checkbox input "true"
select select "89053364562"
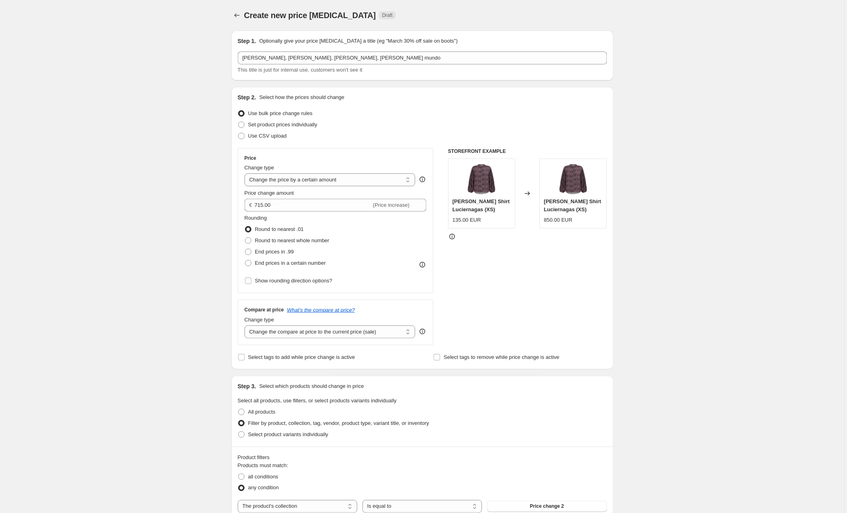
scroll to position [0, 0]
drag, startPoint x: 281, startPoint y: 204, endPoint x: 237, endPoint y: 203, distance: 43.5
click at [237, 203] on div "Step 2. Select how the prices should change Use bulk price change rules Set pro…" at bounding box center [422, 228] width 382 height 282
type input "10.00"
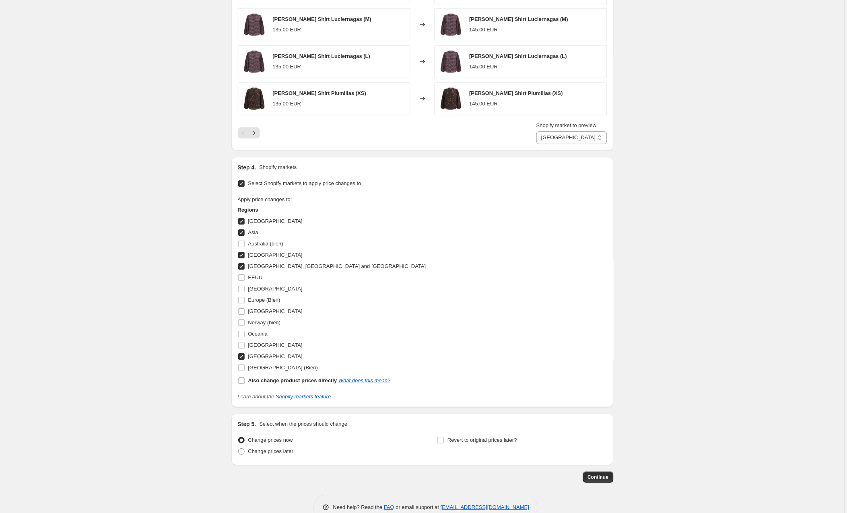
scroll to position [625, 0]
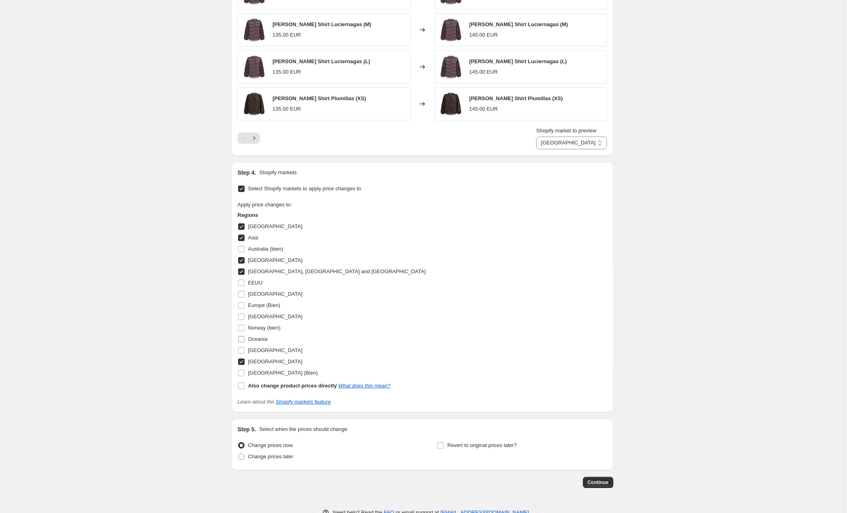
click at [243, 341] on input "Oceania" at bounding box center [241, 339] width 6 height 6
checkbox input "true"
click at [593, 485] on span "Continue" at bounding box center [598, 482] width 21 height 6
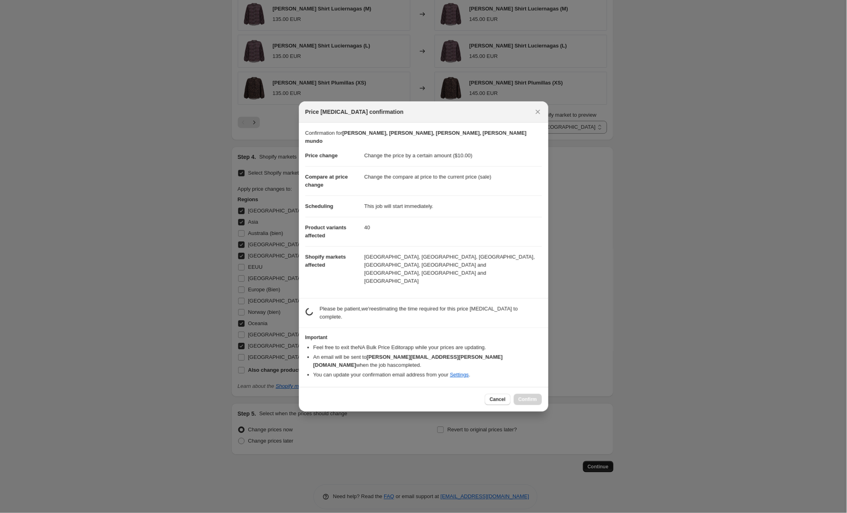
scroll to position [625, 0]
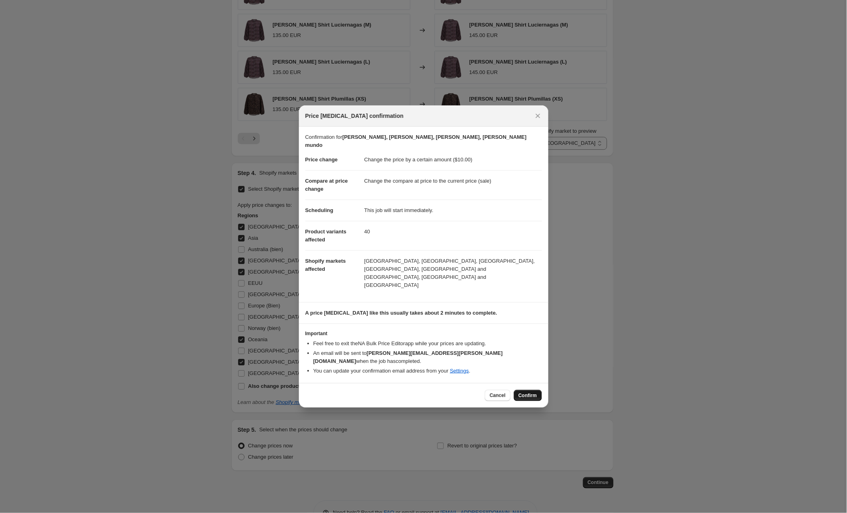
click at [526, 392] on span "Confirm" at bounding box center [527, 395] width 19 height 6
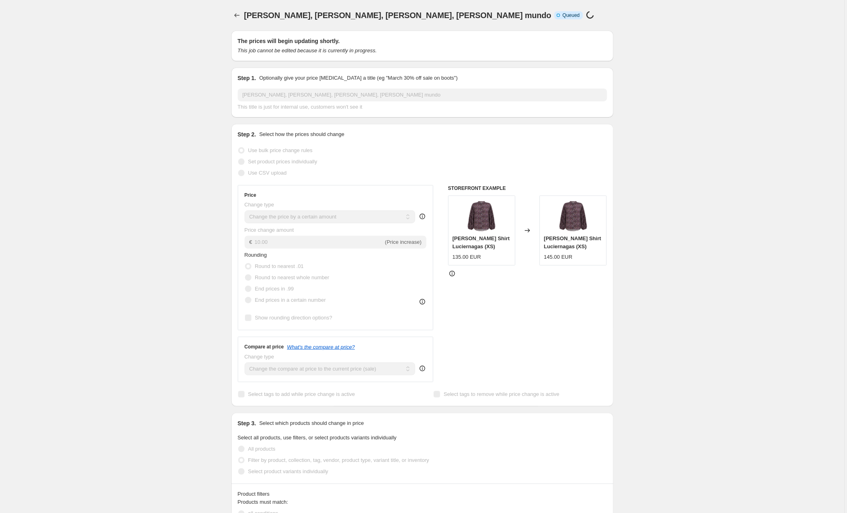
scroll to position [625, 0]
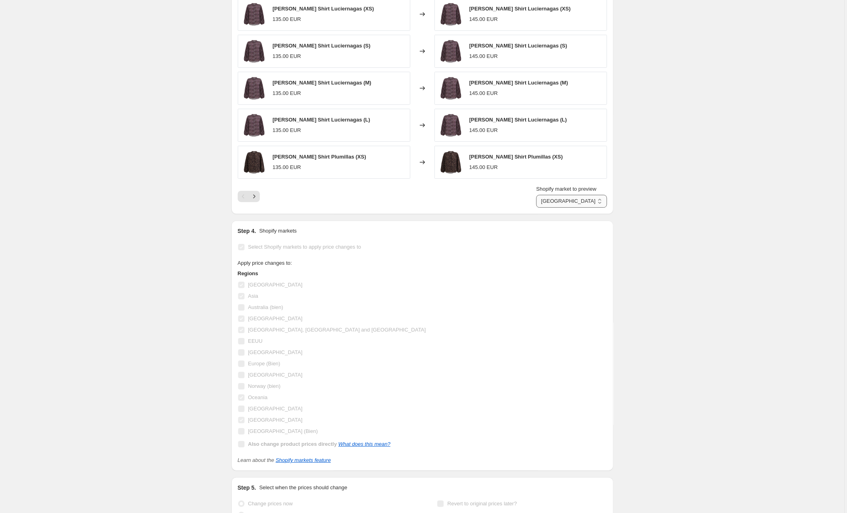
select select "89053692242"
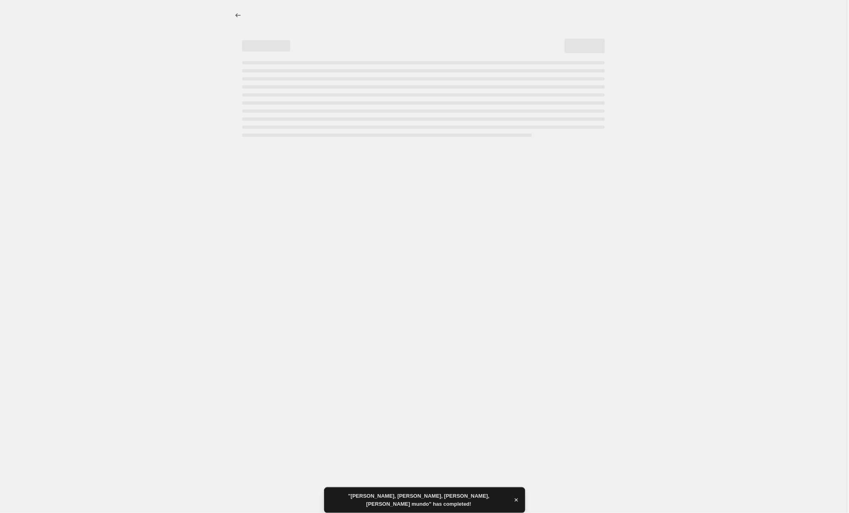
select select "by"
select select "collection"
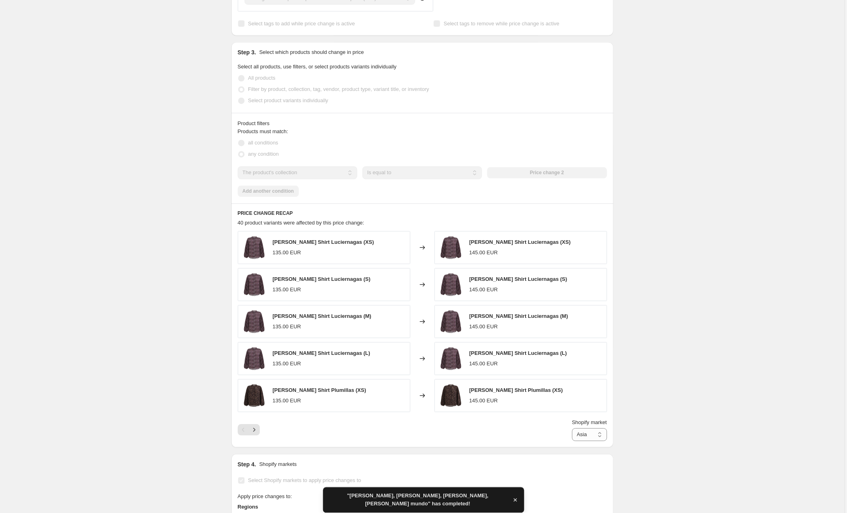
scroll to position [451, 0]
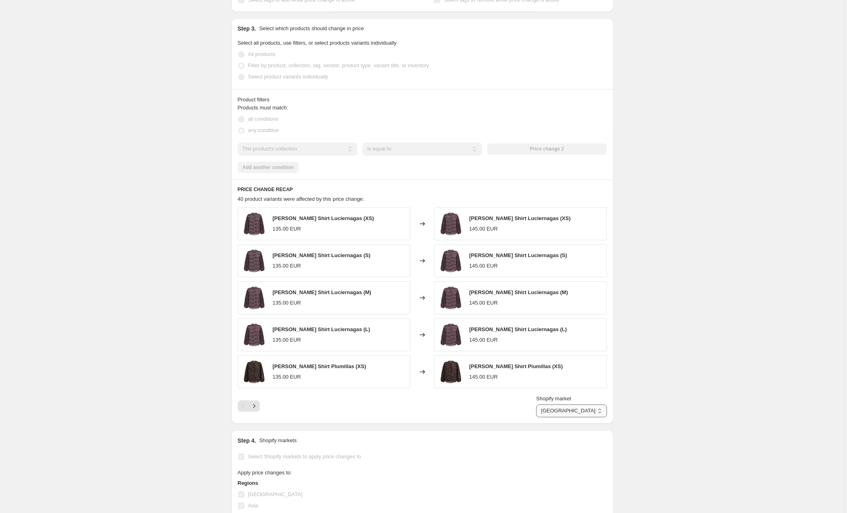
select select "89053659474"
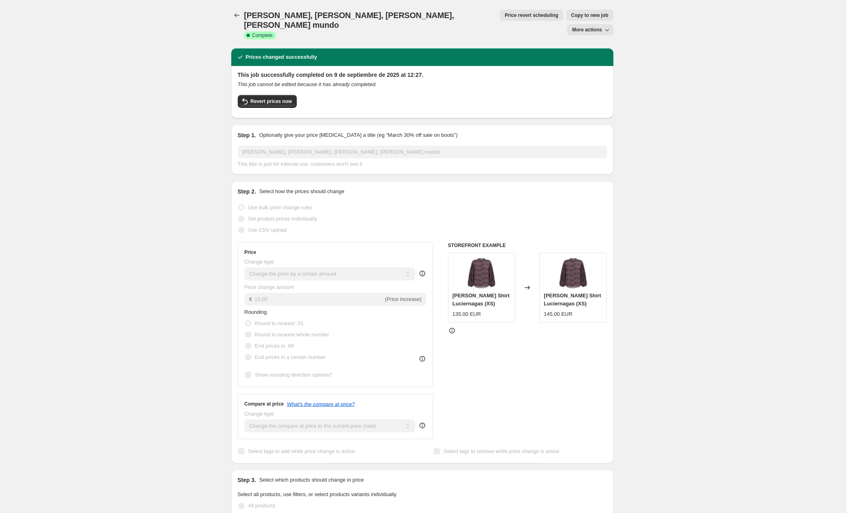
scroll to position [0, 0]
click at [571, 14] on span "Copy to new job" at bounding box center [589, 15] width 37 height 6
select select "by"
select select "collection"
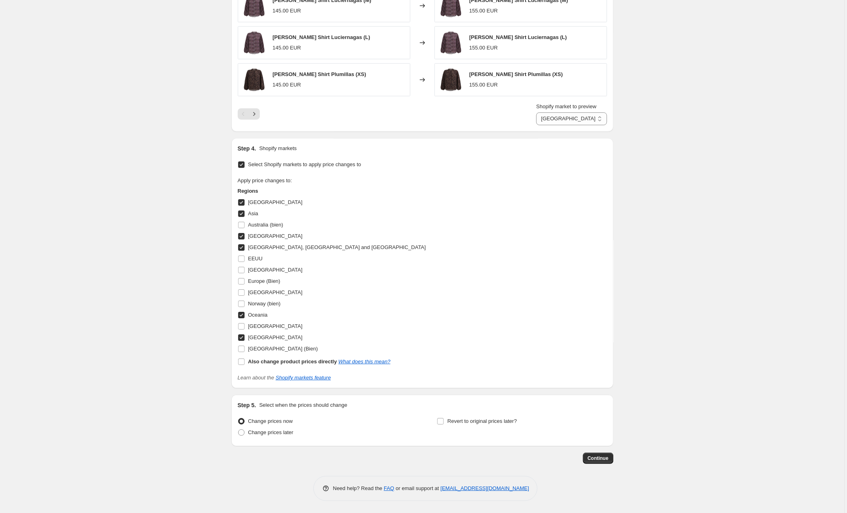
scroll to position [652, 0]
click at [241, 223] on input "Australia (bien)" at bounding box center [241, 225] width 6 height 6
checkbox input "true"
drag, startPoint x: 242, startPoint y: 236, endPoint x: 242, endPoint y: 244, distance: 7.7
click at [242, 236] on input "Canada" at bounding box center [241, 236] width 6 height 6
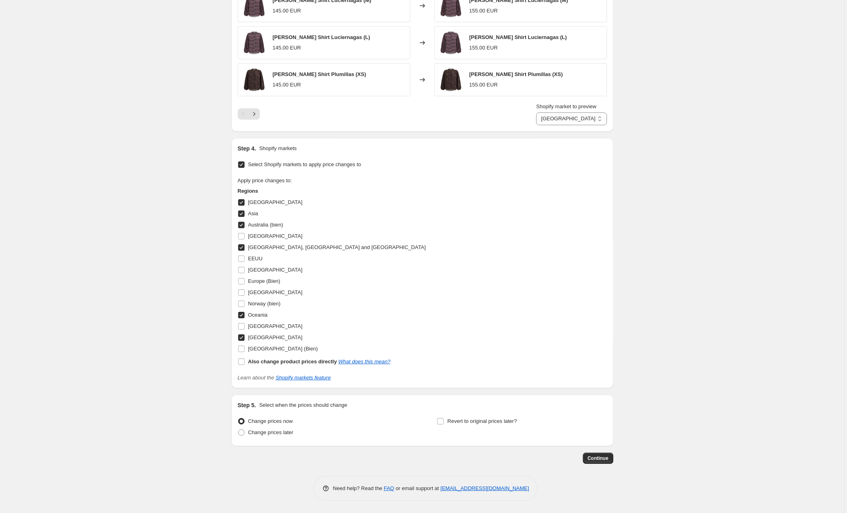
checkbox input "false"
drag, startPoint x: 243, startPoint y: 246, endPoint x: 244, endPoint y: 221, distance: 24.6
click at [243, 245] on input "Central America, South America and American Islands" at bounding box center [241, 247] width 6 height 6
checkbox input "false"
drag, startPoint x: 243, startPoint y: 214, endPoint x: 243, endPoint y: 208, distance: 5.6
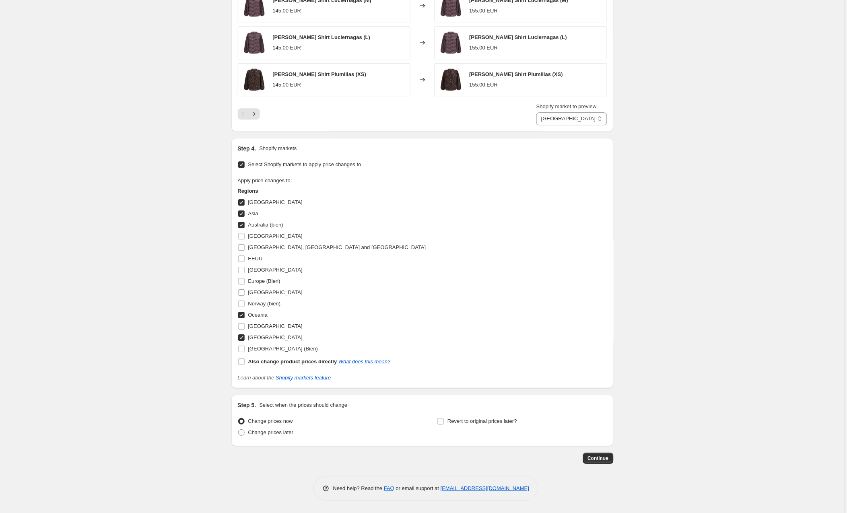
click at [243, 214] on input "Asia" at bounding box center [241, 213] width 6 height 6
checkbox input "false"
click at [243, 201] on input "Africa" at bounding box center [241, 202] width 6 height 6
checkbox input "false"
select select "104774107474"
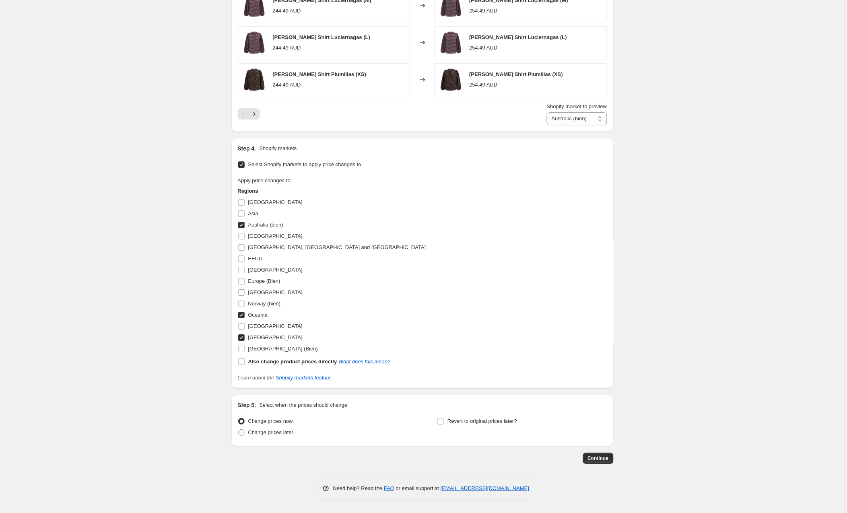
click at [243, 314] on input "Oceania" at bounding box center [241, 315] width 6 height 6
checkbox input "false"
click at [243, 337] on input "South America" at bounding box center [241, 337] width 6 height 6
checkbox input "false"
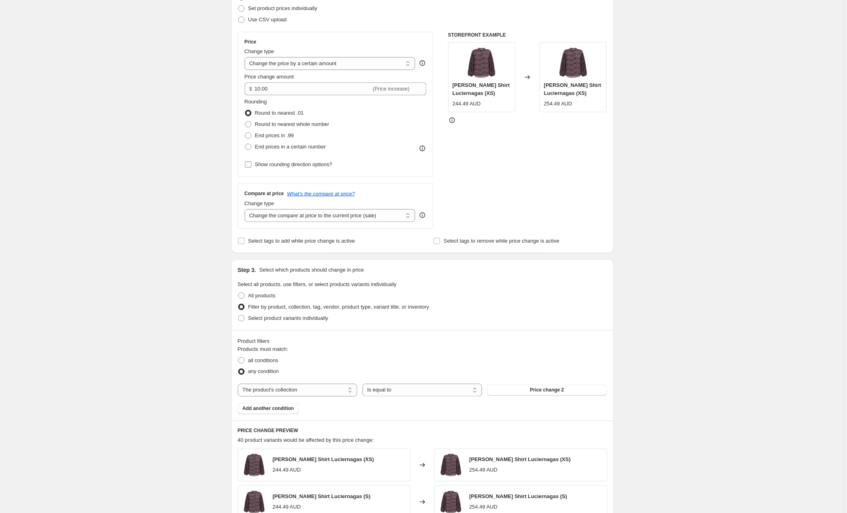
scroll to position [117, 0]
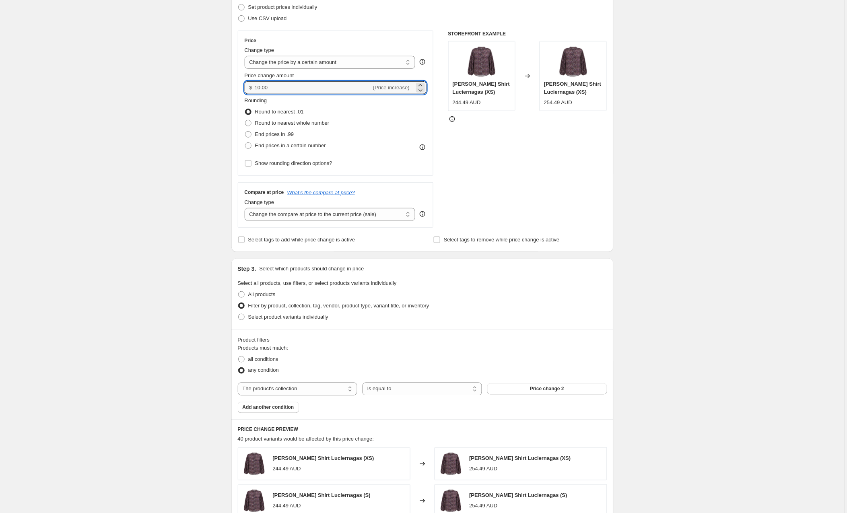
drag, startPoint x: 281, startPoint y: 89, endPoint x: 229, endPoint y: 88, distance: 52.3
click at [229, 88] on div "Step 1. Optionally give your price change job a title (eg "March 30% off sale o…" at bounding box center [419, 446] width 389 height 1078
type input "18.00"
click at [142, 92] on div "Create new price change job. This page is ready Create new price change job Dra…" at bounding box center [422, 458] width 844 height 1151
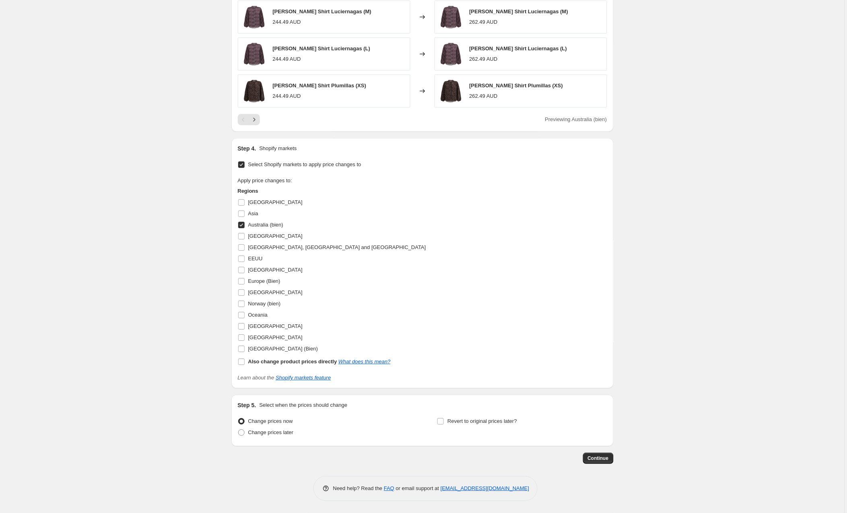
scroll to position [641, 0]
click at [604, 453] on button "Continue" at bounding box center [598, 457] width 31 height 11
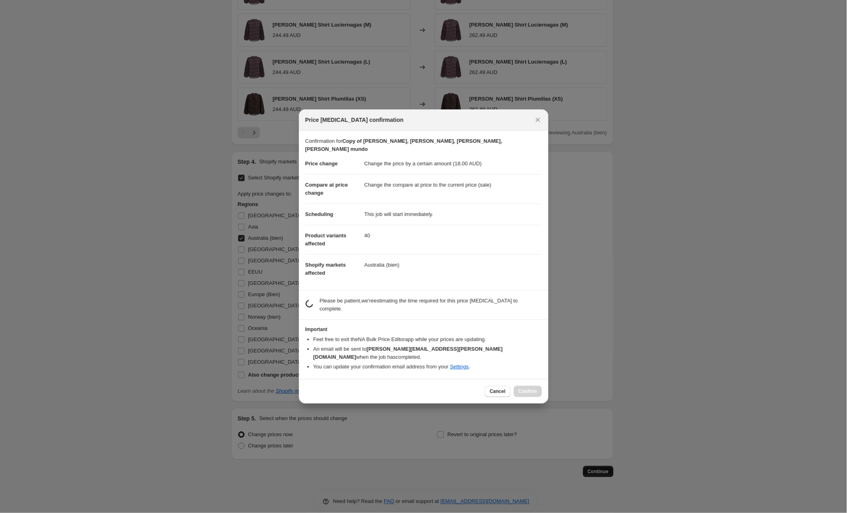
scroll to position [641, 0]
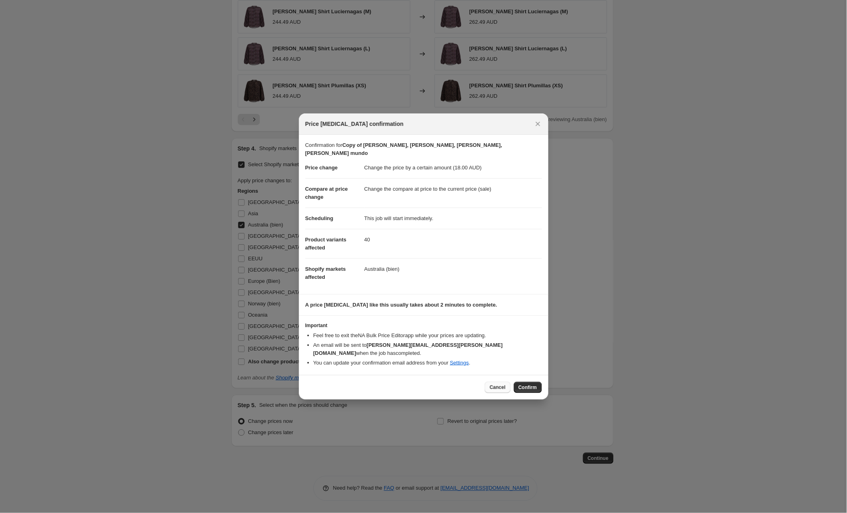
click at [495, 384] on span "Cancel" at bounding box center [497, 387] width 16 height 6
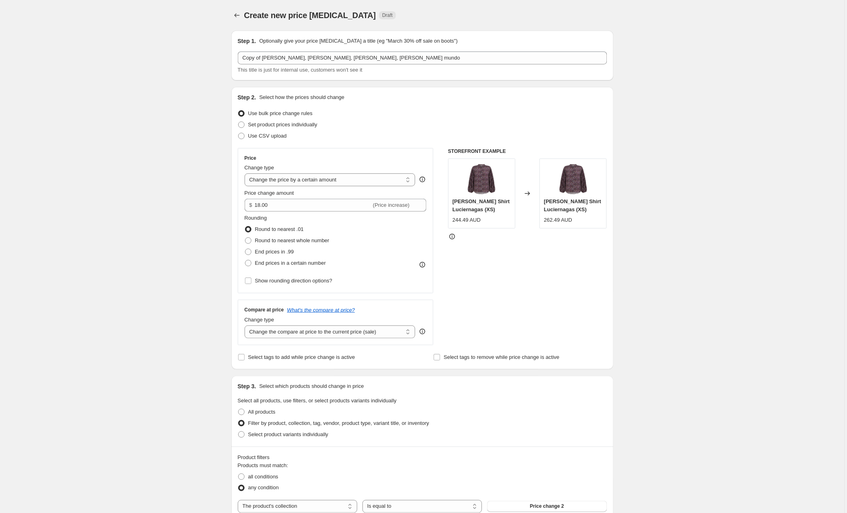
scroll to position [3, 0]
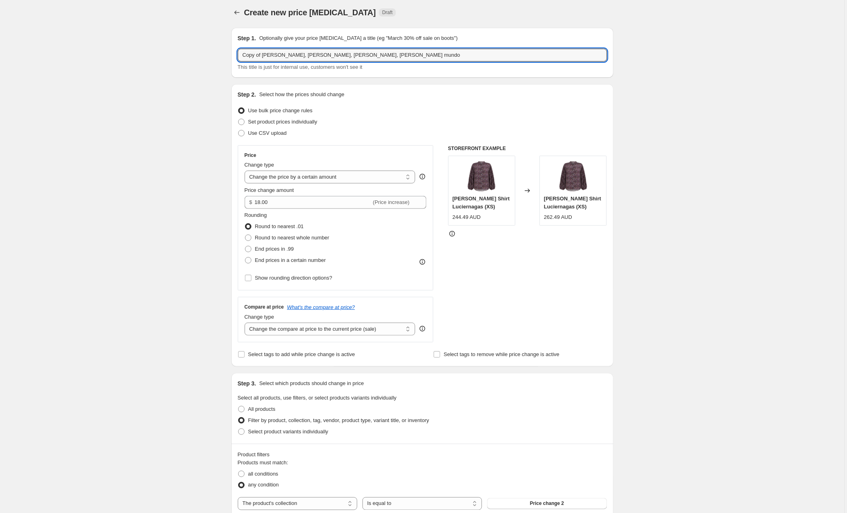
drag, startPoint x: 264, startPoint y: 54, endPoint x: 215, endPoint y: 54, distance: 49.1
drag, startPoint x: 380, startPoint y: 57, endPoint x: 302, endPoint y: 52, distance: 77.8
click at [302, 52] on input "cleo, jade, odelia, gilda resto mundo" at bounding box center [422, 55] width 369 height 13
type input "cleo, jade, odelia, gilda Australia"
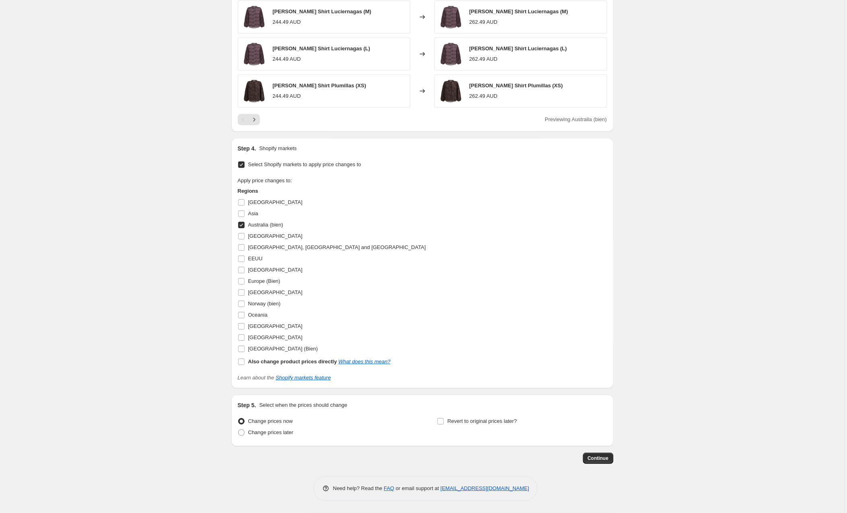
scroll to position [641, 0]
click at [596, 456] on span "Continue" at bounding box center [598, 458] width 21 height 6
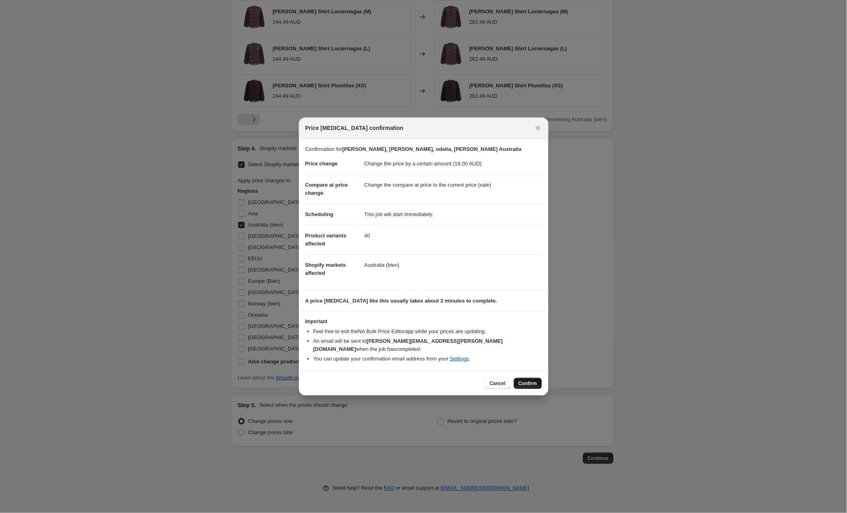
click at [530, 380] on span "Confirm" at bounding box center [527, 383] width 19 height 6
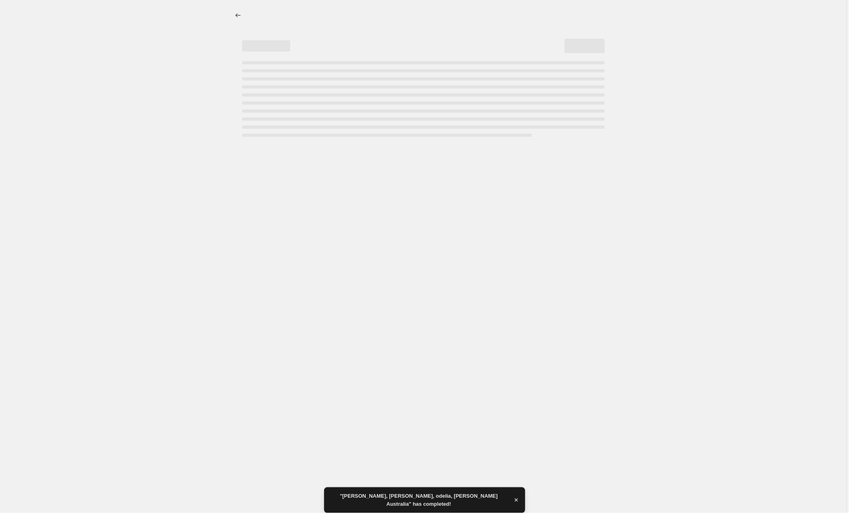
select select "by"
select select "collection"
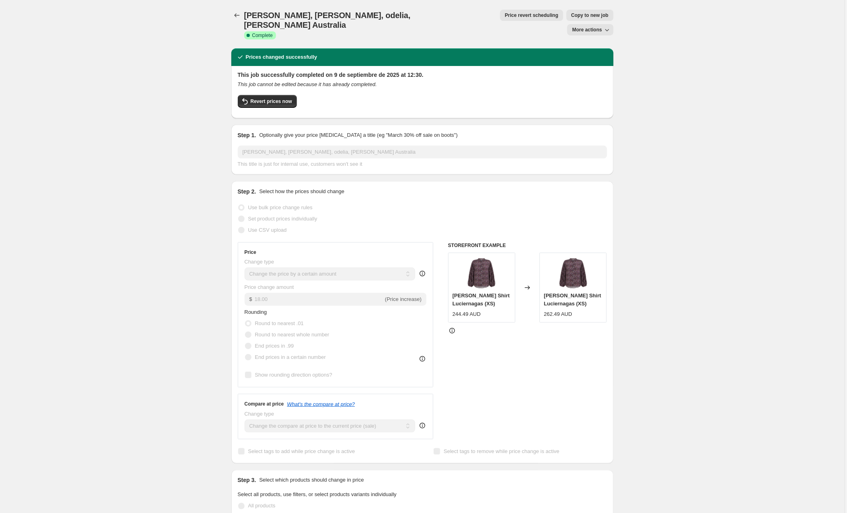
click at [571, 16] on span "Copy to new job" at bounding box center [589, 15] width 37 height 6
select select "by"
select select "collection"
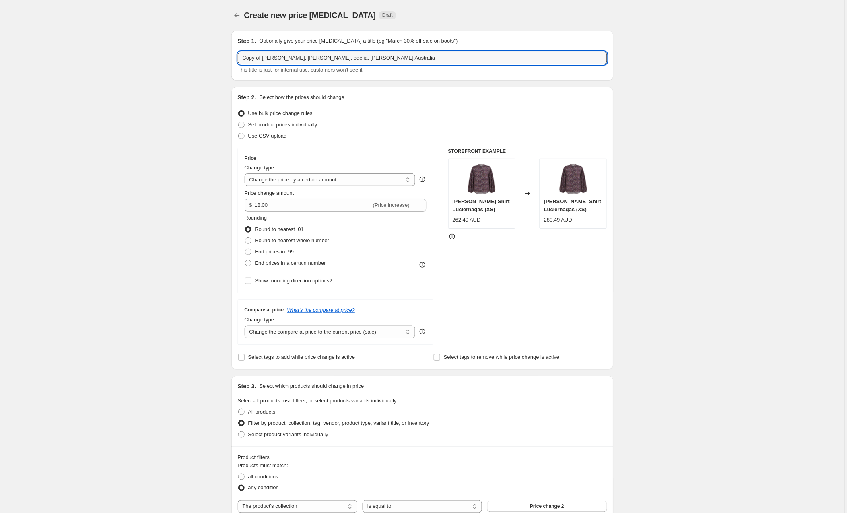
drag, startPoint x: 264, startPoint y: 58, endPoint x: 221, endPoint y: 57, distance: 43.4
drag, startPoint x: 352, startPoint y: 59, endPoint x: 303, endPoint y: 57, distance: 48.3
click at [303, 57] on input "cleo, jade, odelia, gilda Australia" at bounding box center [422, 57] width 369 height 13
type input "cleo, jade, odelia, gilda USA"
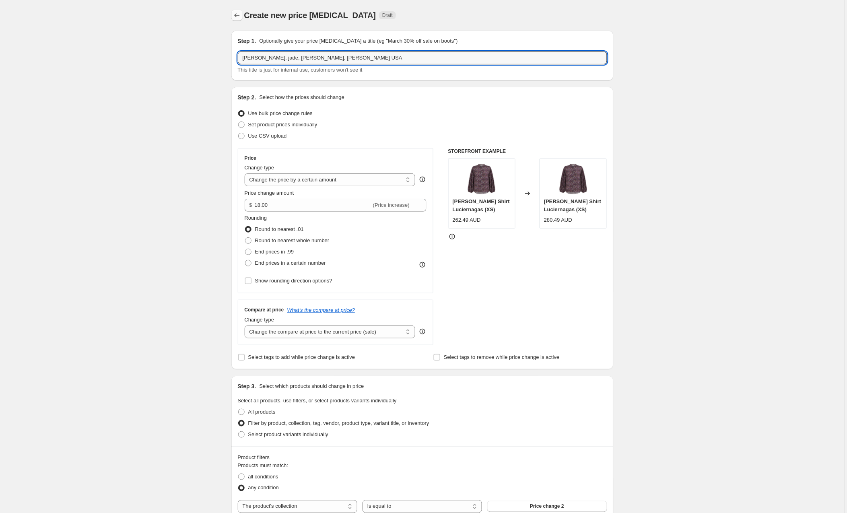
click at [235, 15] on icon "Price change jobs" at bounding box center [236, 15] width 5 height 4
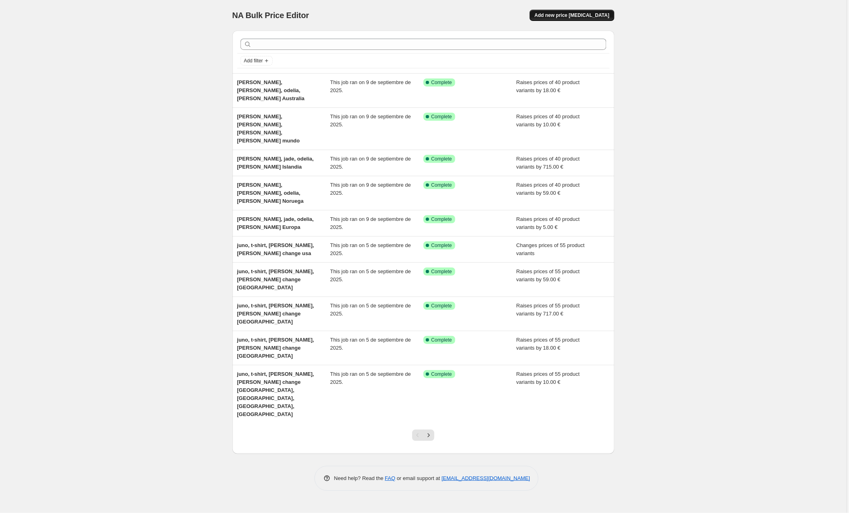
click at [586, 14] on span "Add new price [MEDICAL_DATA]" at bounding box center [572, 15] width 75 height 6
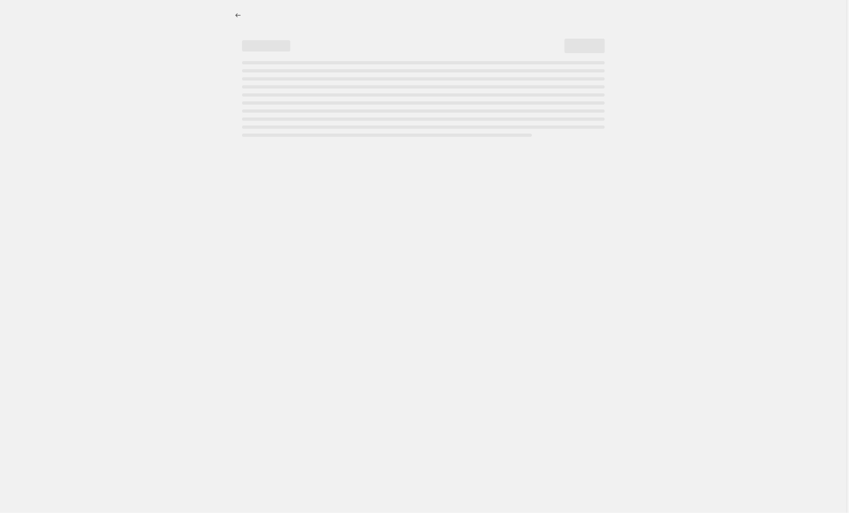
select select "percentage"
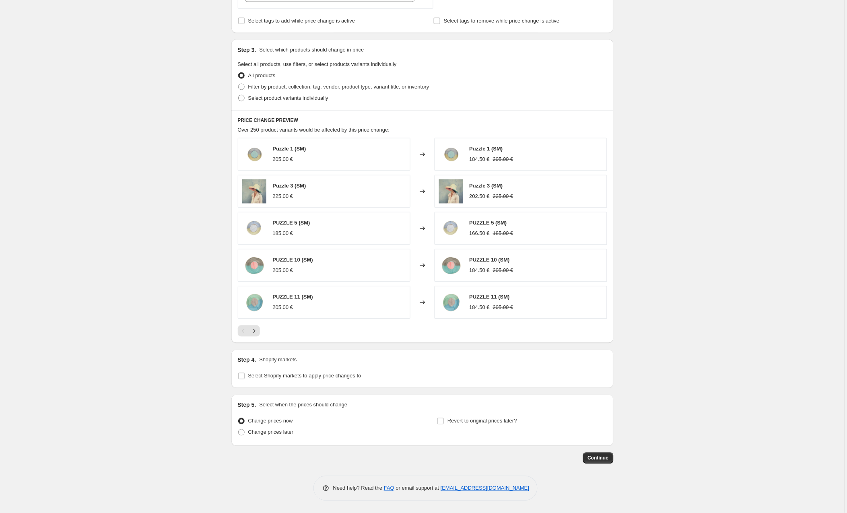
scroll to position [338, 0]
click at [243, 376] on input "Select Shopify markets to apply price changes to" at bounding box center [241, 376] width 6 height 6
checkbox input "true"
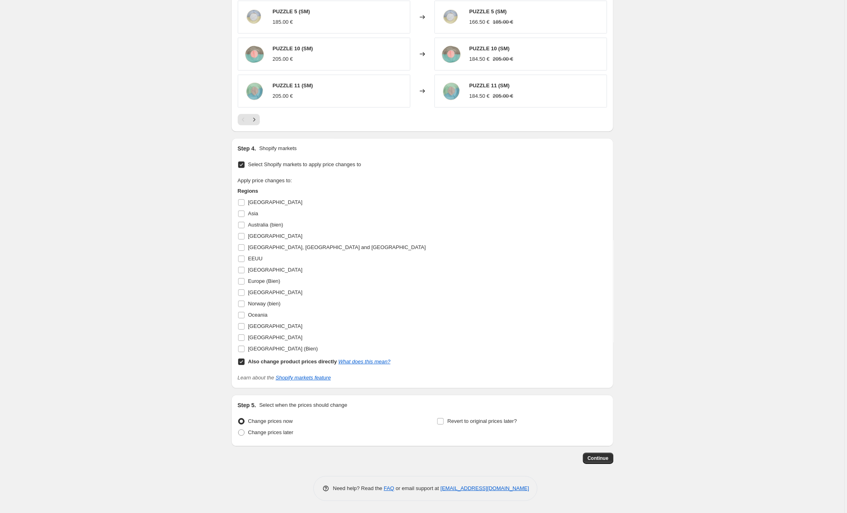
scroll to position [551, 0]
drag, startPoint x: 241, startPoint y: 362, endPoint x: 242, endPoint y: 355, distance: 7.3
click at [241, 362] on input "Also change product prices directly What does this mean?" at bounding box center [241, 361] width 6 height 6
checkbox input "false"
click at [243, 350] on input "United Kingdom (Bien)" at bounding box center [241, 348] width 6 height 6
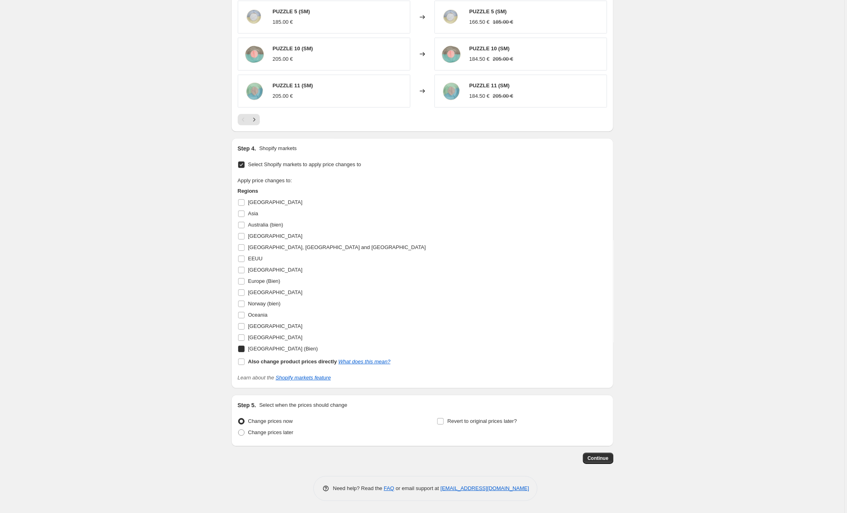
checkbox input "true"
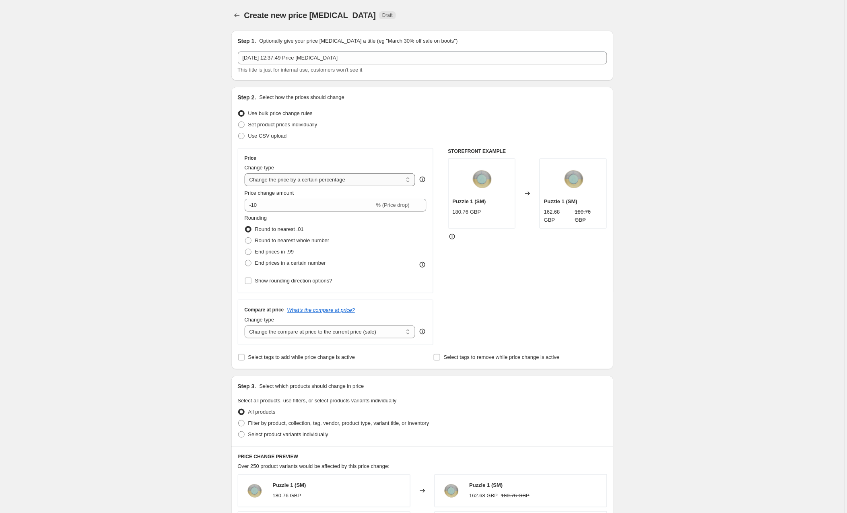
scroll to position [0, 0]
select select "by"
drag, startPoint x: 280, startPoint y: 204, endPoint x: 242, endPoint y: 203, distance: 37.8
click at [242, 203] on div "Price Change type Change the price to a certain amount Change the price by a ce…" at bounding box center [336, 220] width 196 height 145
type input "4"
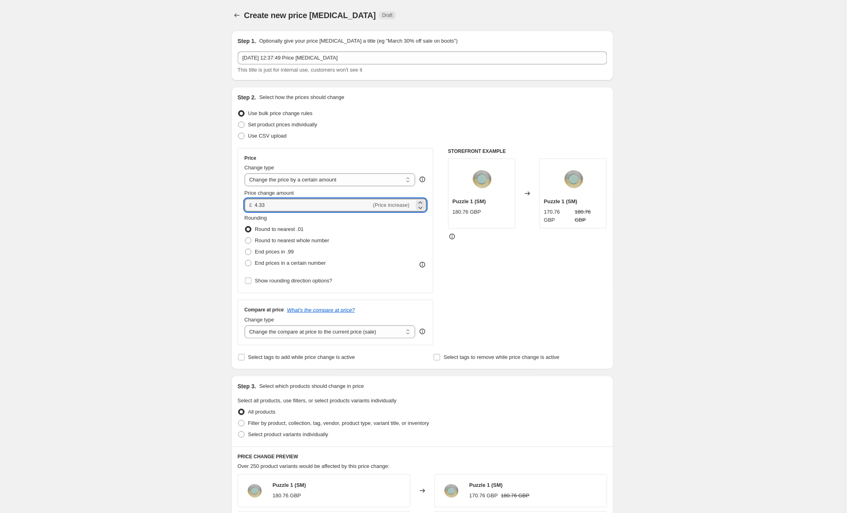
type input "4.33"
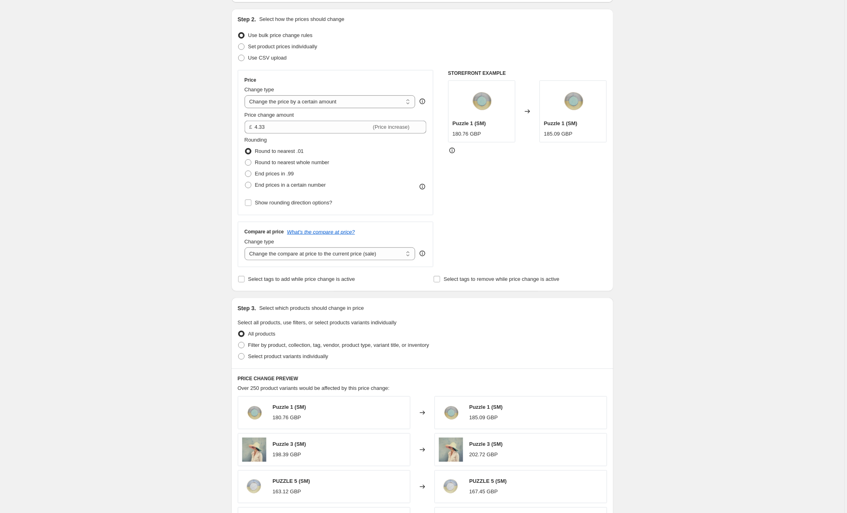
scroll to position [88, 0]
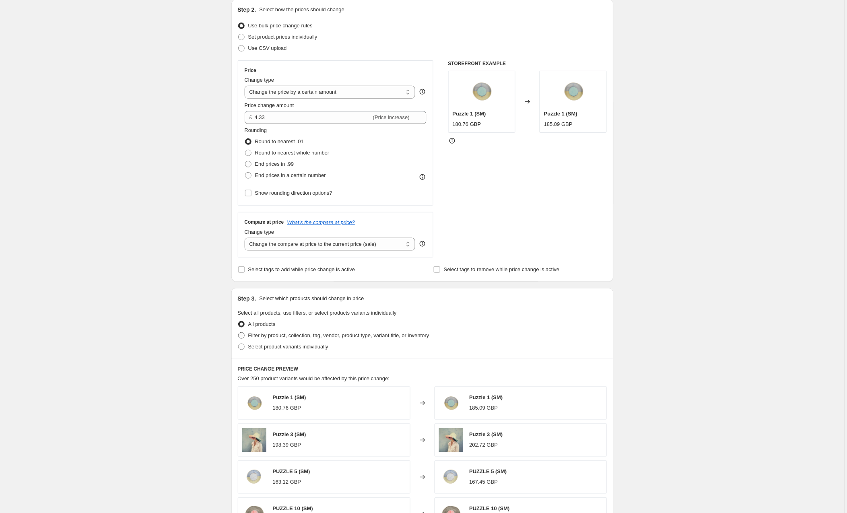
click at [241, 335] on span at bounding box center [241, 335] width 6 height 6
click at [238, 333] on input "Filter by product, collection, tag, vendor, product type, variant title, or inv…" at bounding box center [238, 332] width 0 height 0
radio input "true"
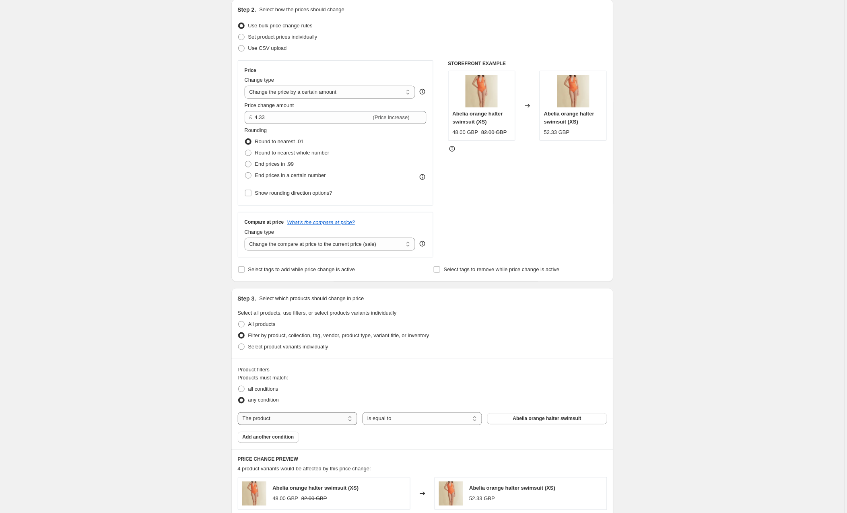
select select "collection"
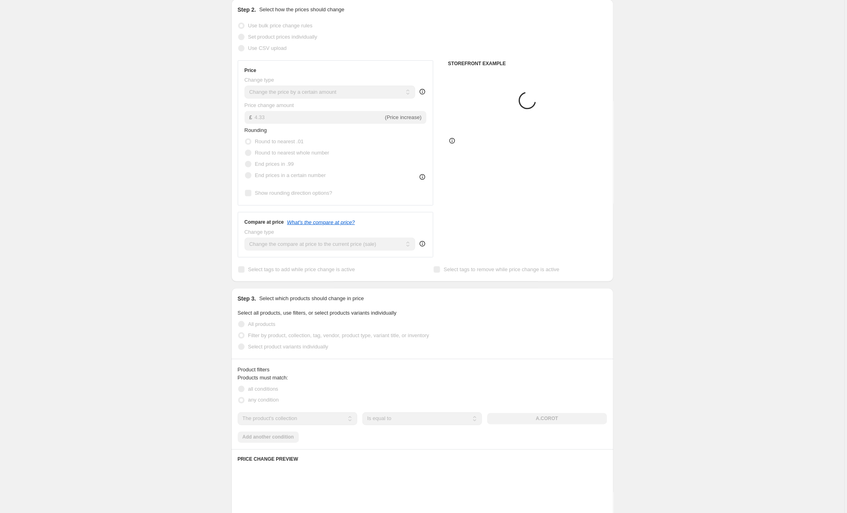
click at [528, 419] on div "The product The product's collection The product's tag The product's vendor The…" at bounding box center [422, 418] width 369 height 13
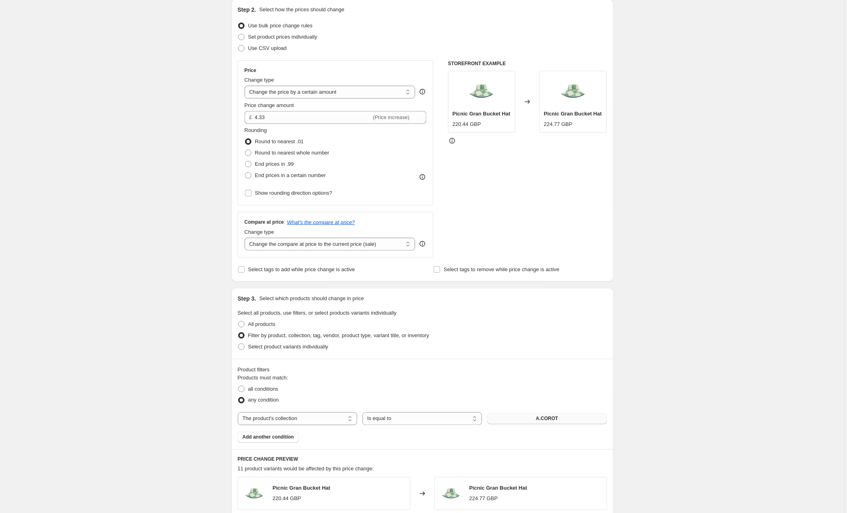
click at [537, 418] on button "A.COROT" at bounding box center [546, 418] width 119 height 11
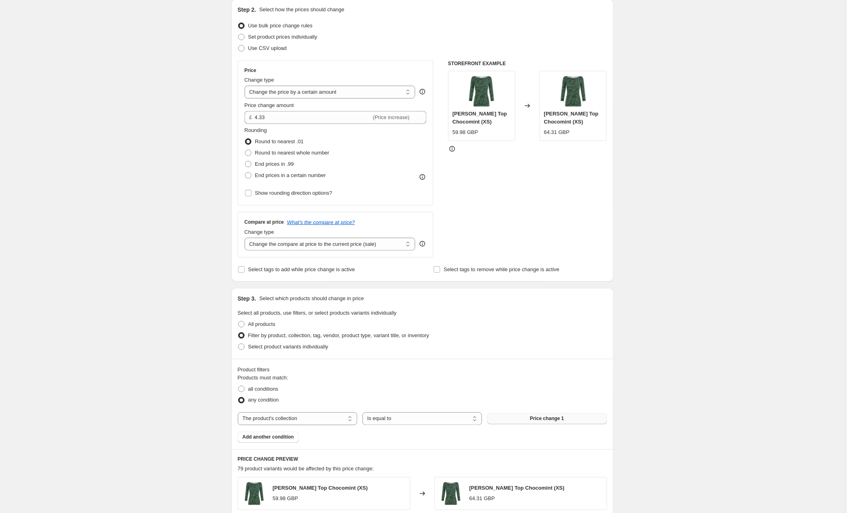
scroll to position [89, 0]
click at [572, 416] on button "Price change 1" at bounding box center [546, 417] width 119 height 11
click at [557, 416] on span "Price change 1" at bounding box center [547, 417] width 34 height 6
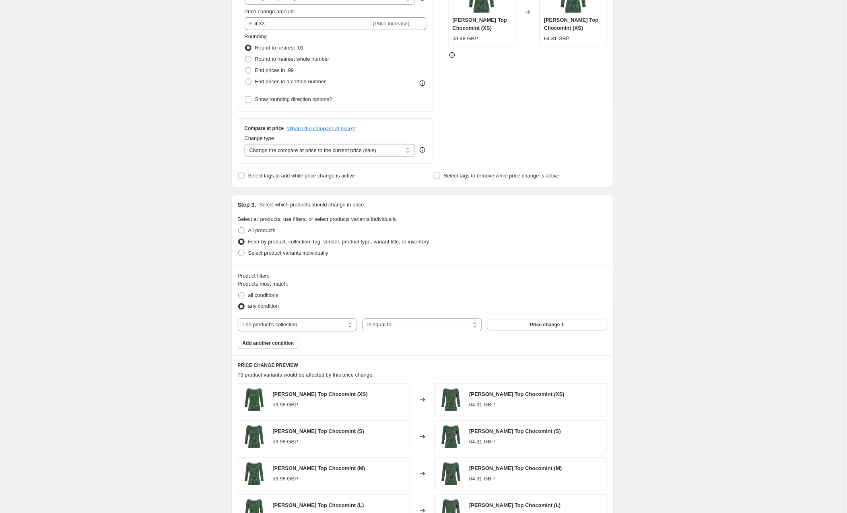
scroll to position [183, 0]
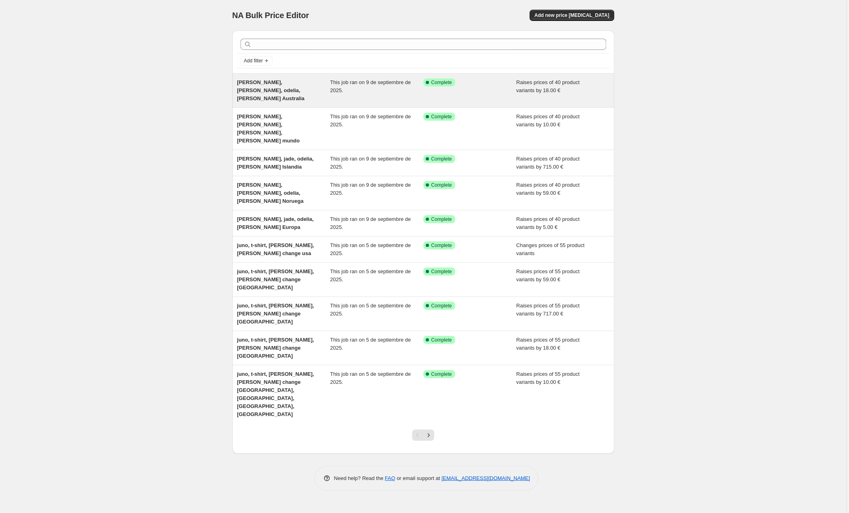
click at [294, 84] on span "[PERSON_NAME], [PERSON_NAME], odelia, [PERSON_NAME] Australia" at bounding box center [271, 90] width 68 height 22
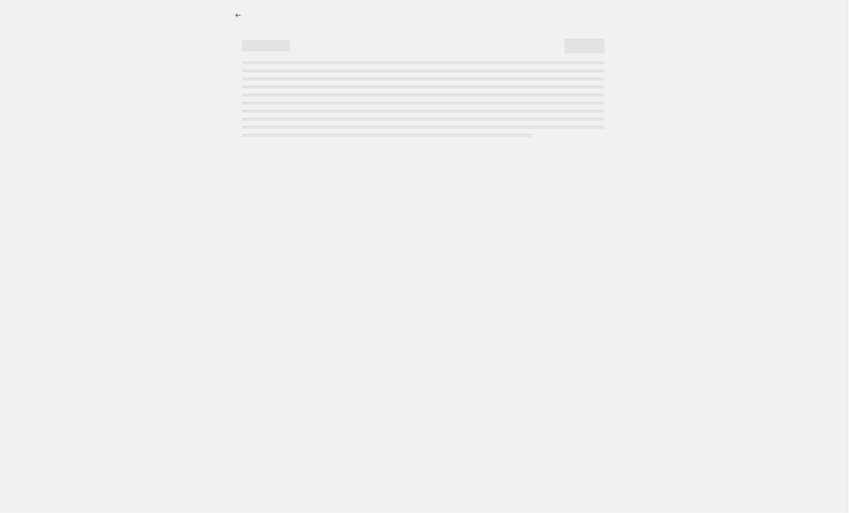
select select "by"
select select "collection"
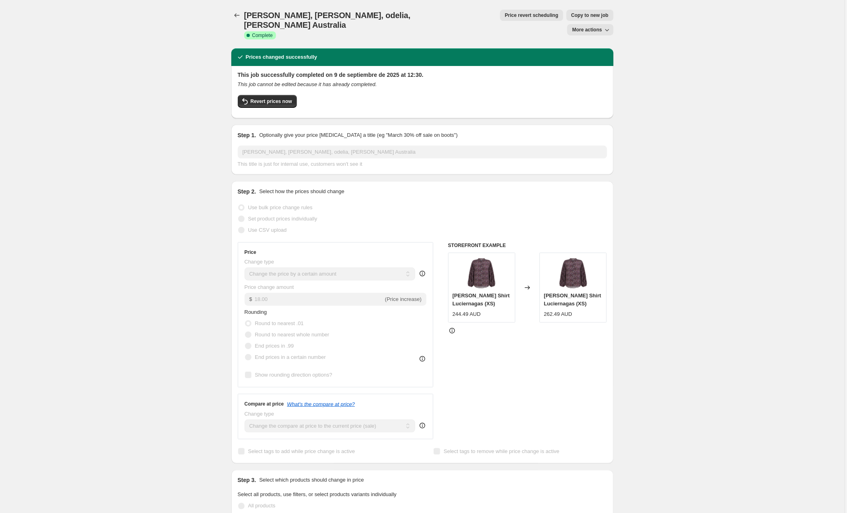
click at [571, 16] on span "Copy to new job" at bounding box center [589, 15] width 37 height 6
select select "by"
select select "collection"
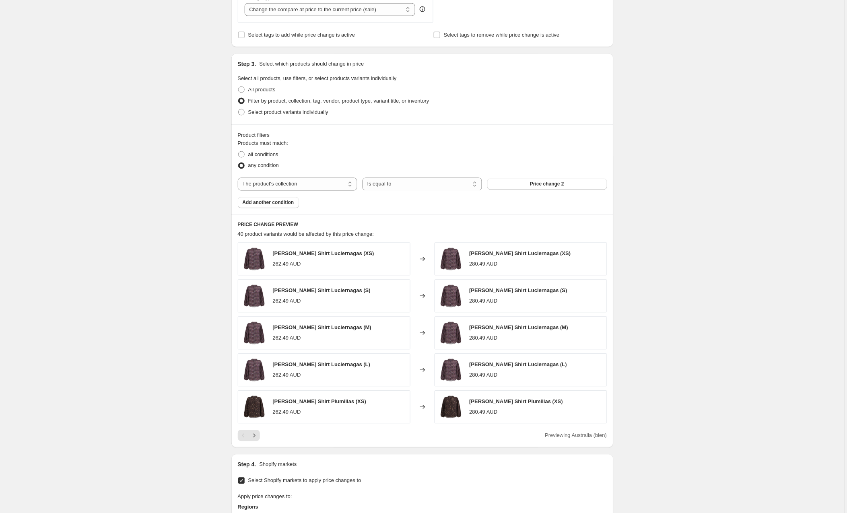
scroll to position [325, 0]
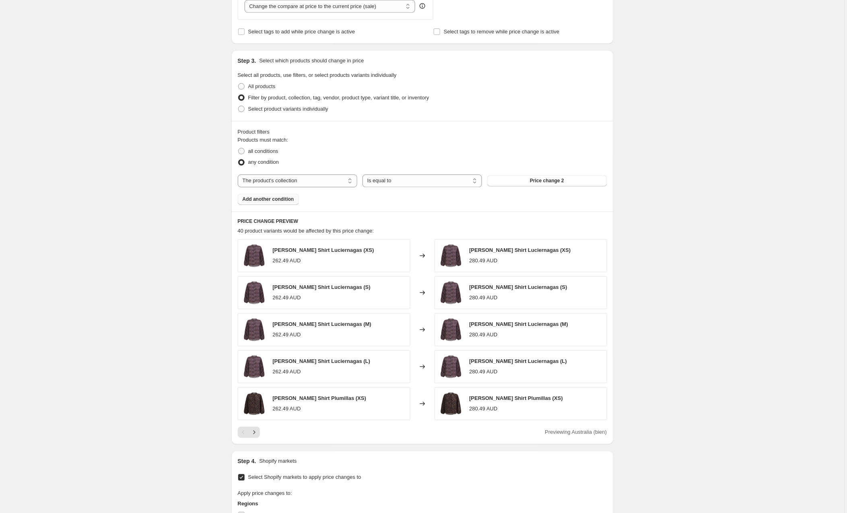
click at [281, 198] on span "Add another condition" at bounding box center [268, 199] width 51 height 6
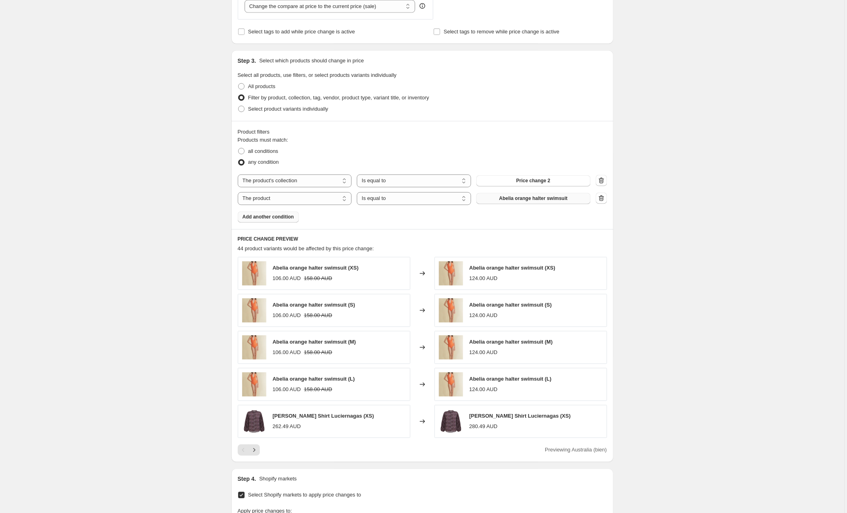
click at [526, 199] on span "Abelia orange halter swimsuit" at bounding box center [533, 198] width 68 height 6
select select "collection"
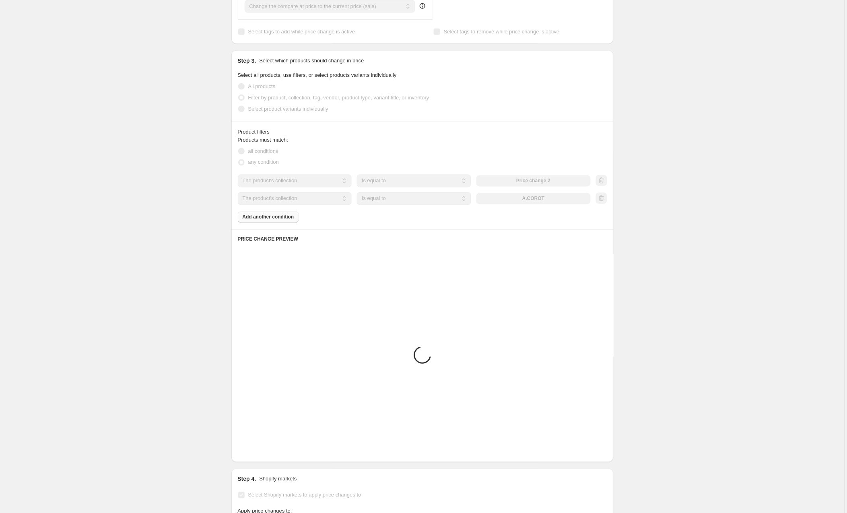
click at [534, 199] on div "The product The product's collection The product's tag The product's vendor The…" at bounding box center [414, 198] width 353 height 13
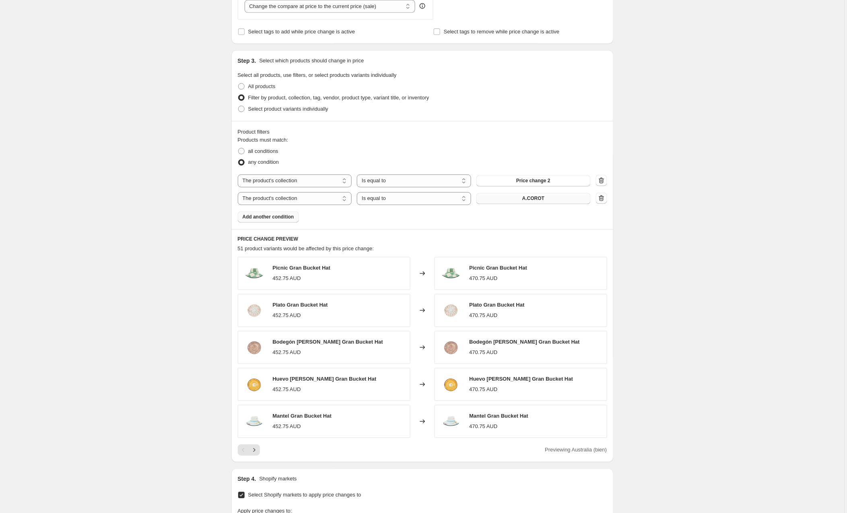
click at [526, 199] on span "A.COROT" at bounding box center [533, 198] width 22 height 6
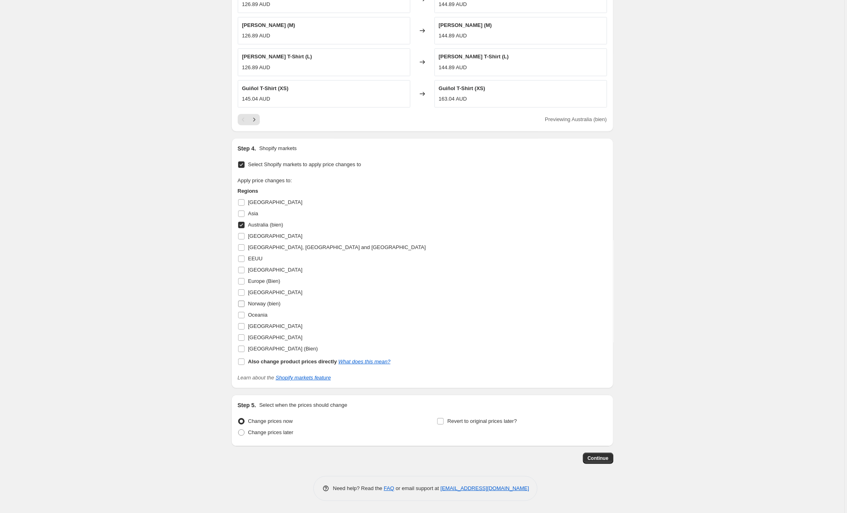
scroll to position [631, 0]
drag, startPoint x: 241, startPoint y: 347, endPoint x: 241, endPoint y: 316, distance: 31.0
click at [241, 346] on input "United Kingdom (Bien)" at bounding box center [241, 348] width 6 height 6
checkbox input "true"
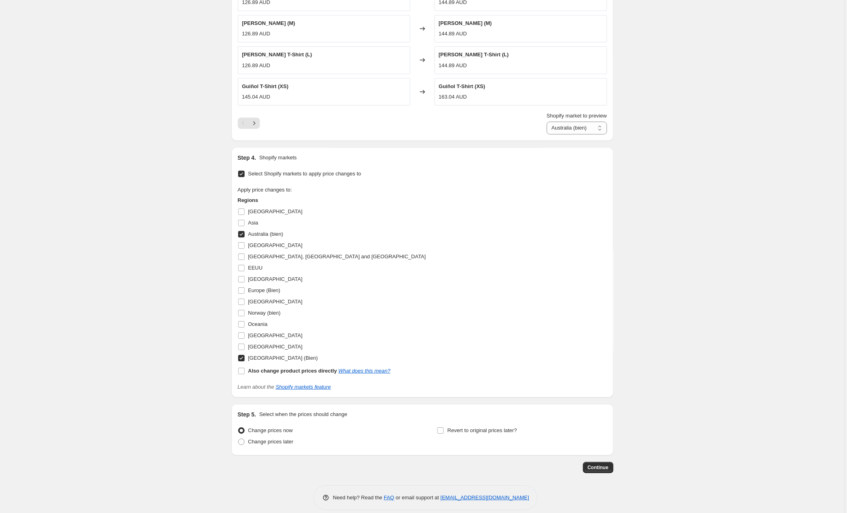
click at [242, 235] on input "Australia (bien)" at bounding box center [241, 234] width 6 height 6
checkbox input "false"
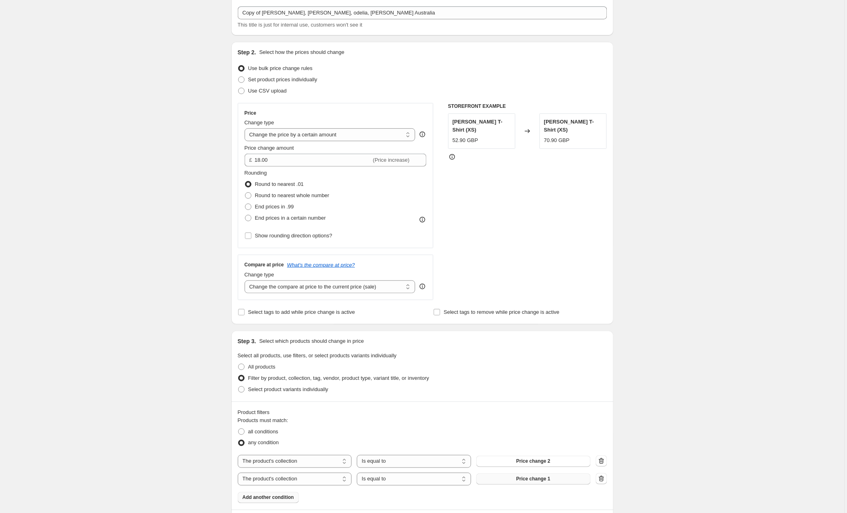
scroll to position [42, 0]
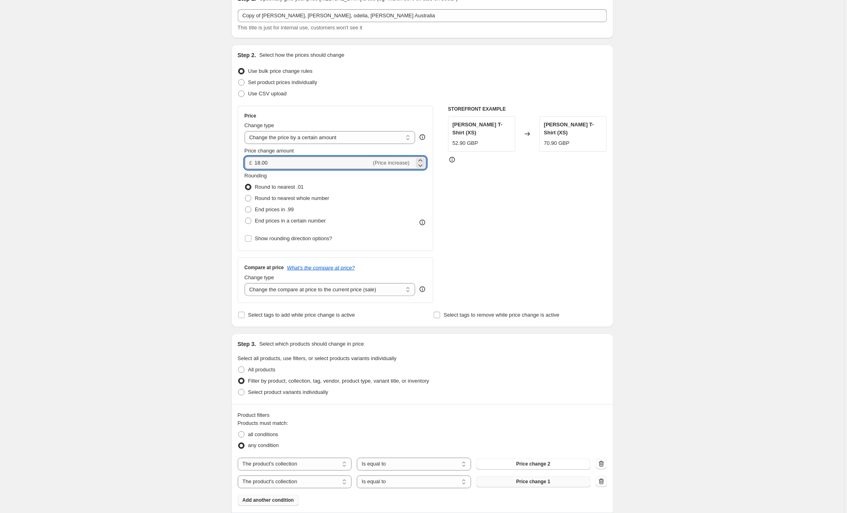
drag, startPoint x: 276, startPoint y: 162, endPoint x: 245, endPoint y: 160, distance: 30.2
click at [245, 160] on div "£ 18.00 (Price increase)" at bounding box center [336, 162] width 182 height 13
type input "4"
type input "4.30"
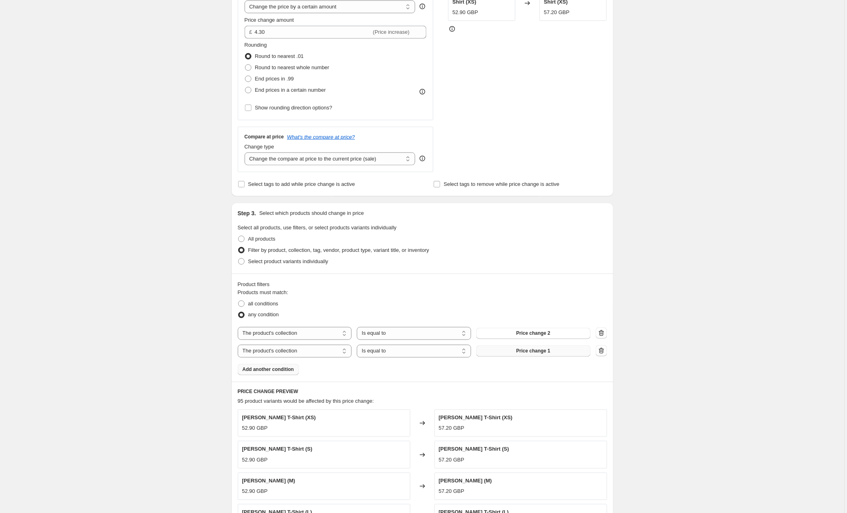
scroll to position [0, 0]
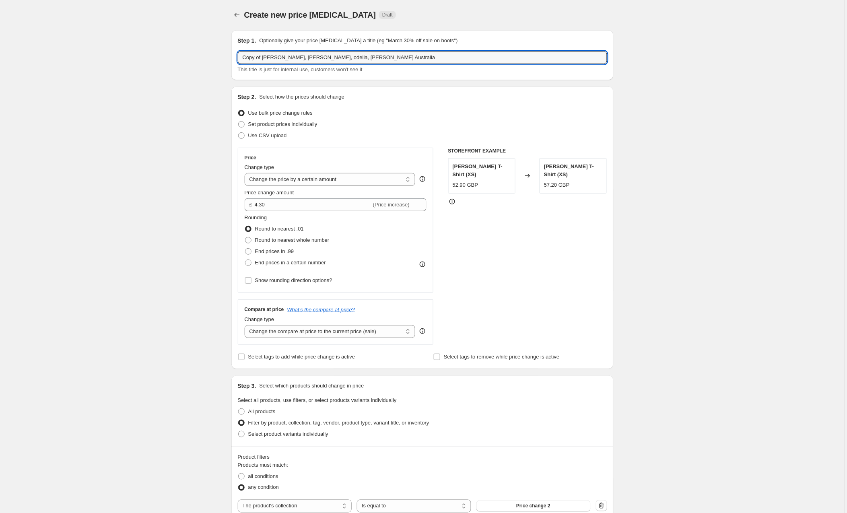
drag, startPoint x: 266, startPoint y: 57, endPoint x: 212, endPoint y: 57, distance: 53.9
click at [301, 58] on input "cleo, jade, odelia, gilda Australia" at bounding box center [422, 57] width 369 height 13
drag, startPoint x: 433, startPoint y: 60, endPoint x: 361, endPoint y: 57, distance: 71.6
click at [361, 57] on input "cleo, jade, odelia, gilda, talia, elio, camis, juno Australia" at bounding box center [422, 57] width 369 height 13
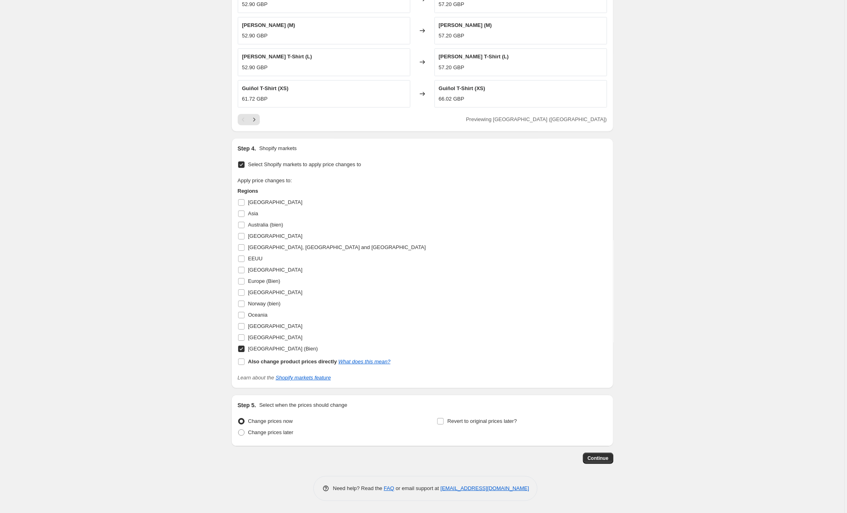
scroll to position [631, 0]
type input "cleo, jade, odelia, gilda, talia, elio, camis, juno uk"
click at [588, 455] on button "Continue" at bounding box center [598, 457] width 31 height 11
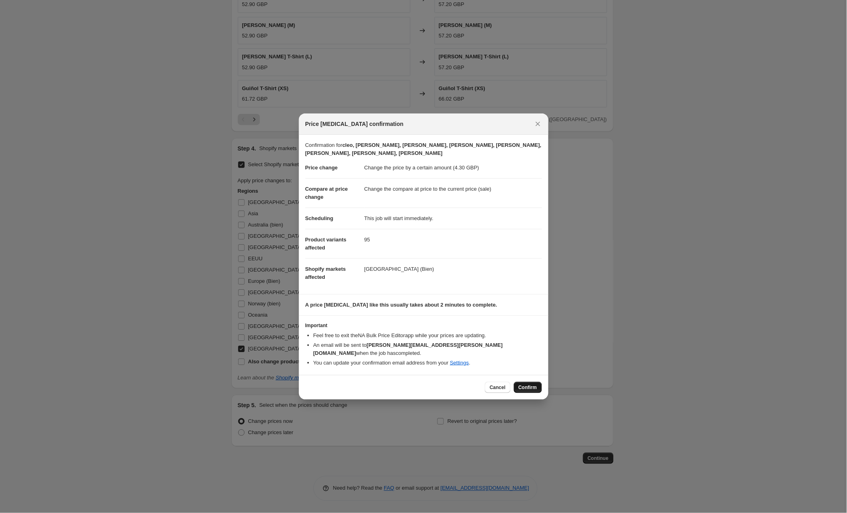
click at [524, 384] on span "Confirm" at bounding box center [527, 387] width 19 height 6
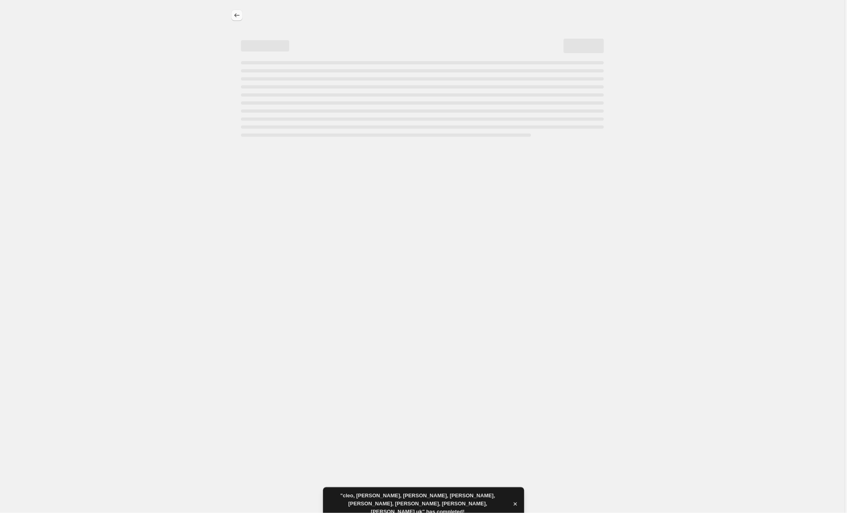
select select "by"
select select "collection"
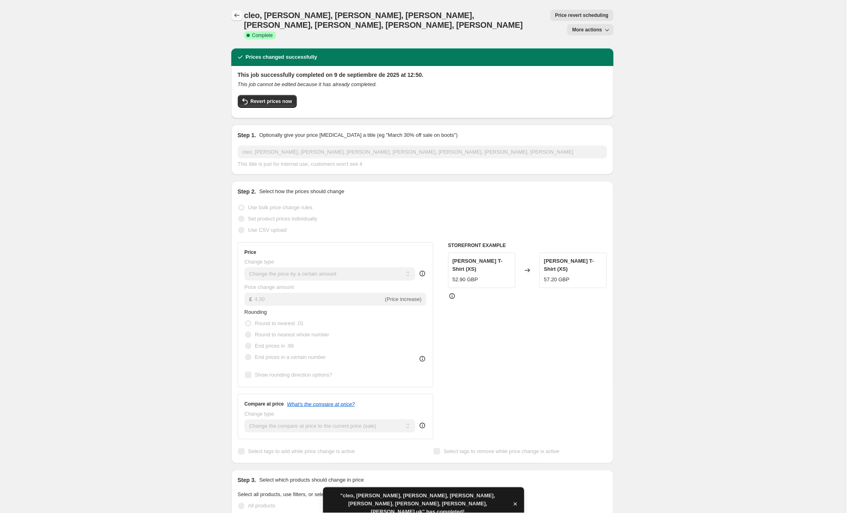
click at [235, 13] on icon "Price change jobs" at bounding box center [237, 15] width 8 height 8
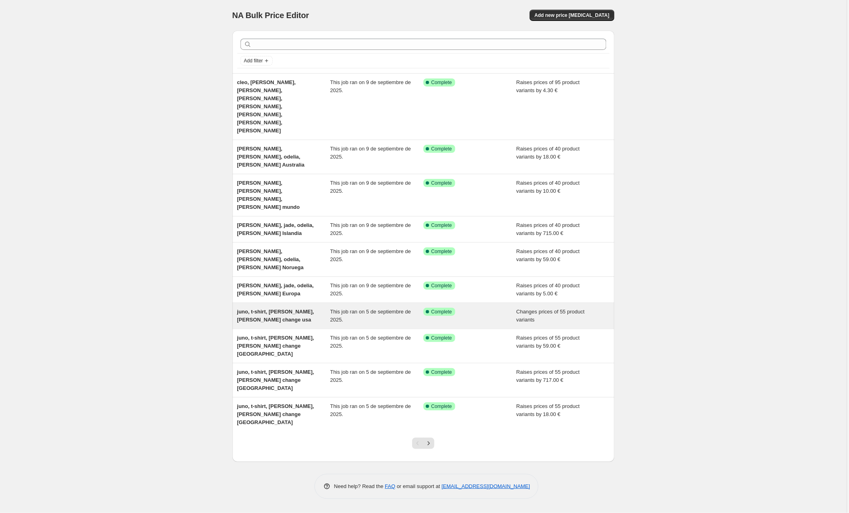
click at [306, 308] on span "juno, t-shirt, [PERSON_NAME], [PERSON_NAME] change usa" at bounding box center [275, 315] width 77 height 14
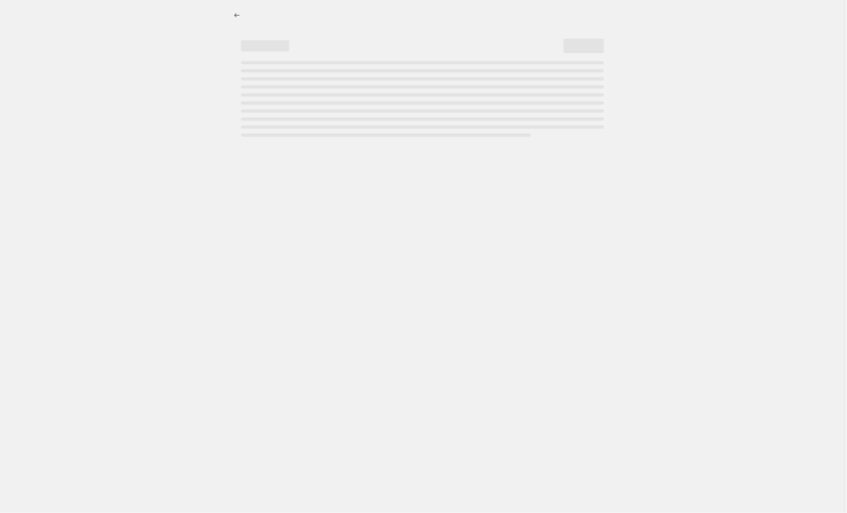
select select "collection"
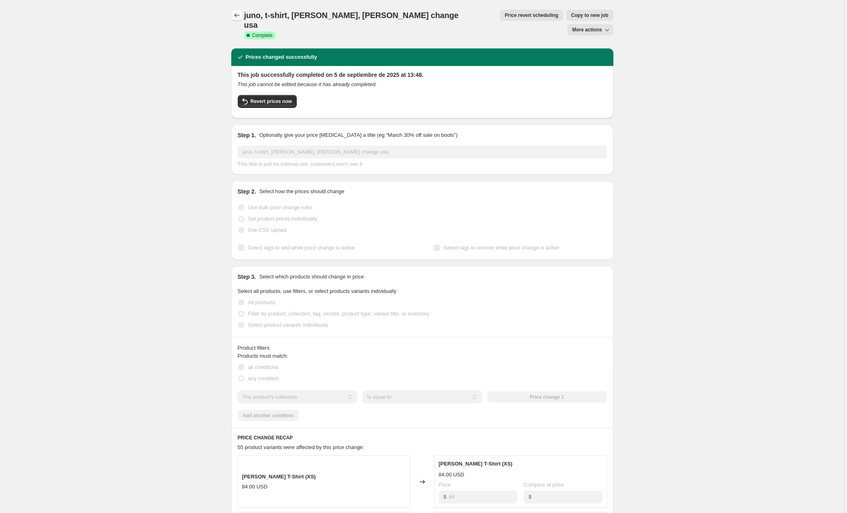
click at [238, 17] on icon "Price change jobs" at bounding box center [237, 15] width 8 height 8
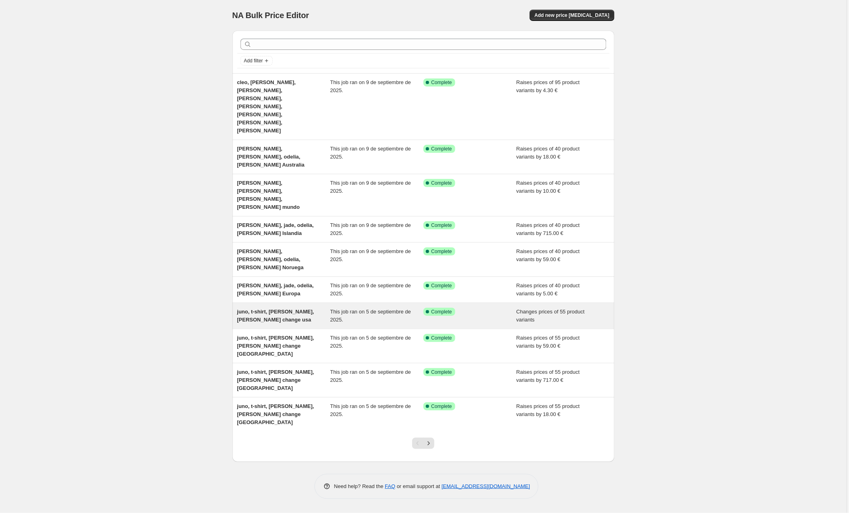
click at [296, 308] on div "juno, t-shirt, [PERSON_NAME], [PERSON_NAME] change usa" at bounding box center [283, 316] width 93 height 16
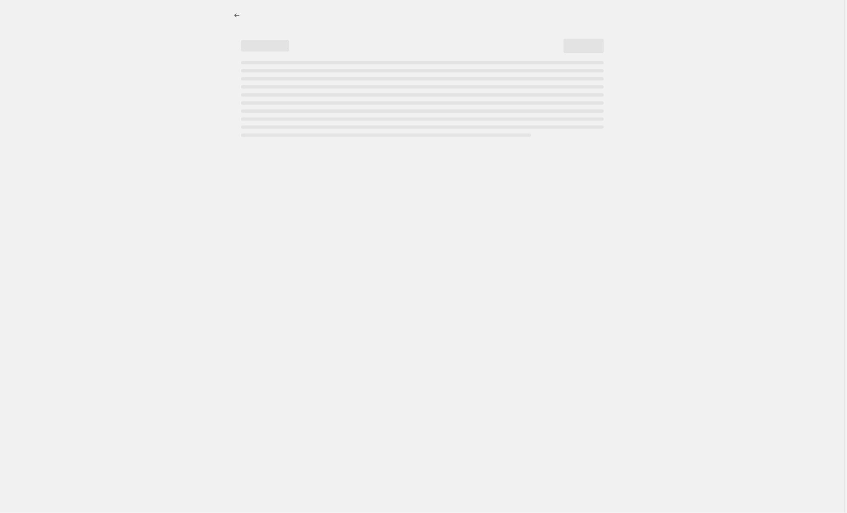
select select "collection"
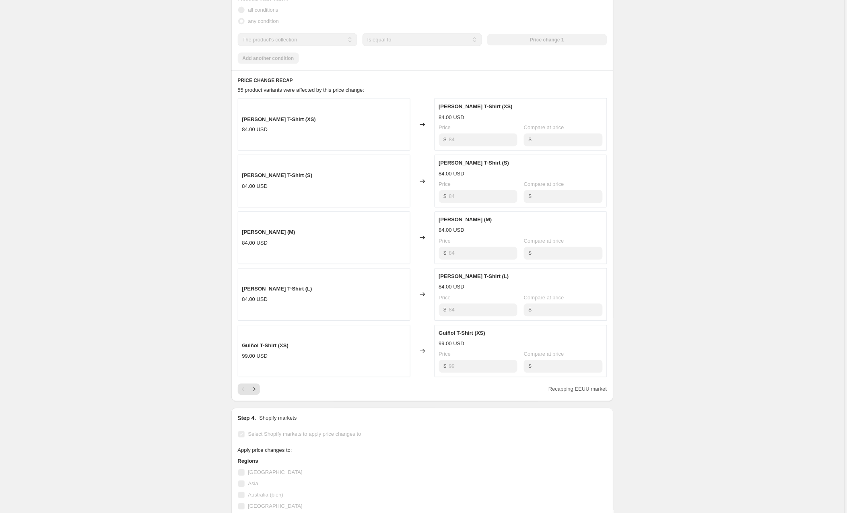
scroll to position [358, 0]
click at [255, 385] on icon "Next" at bounding box center [254, 389] width 8 height 8
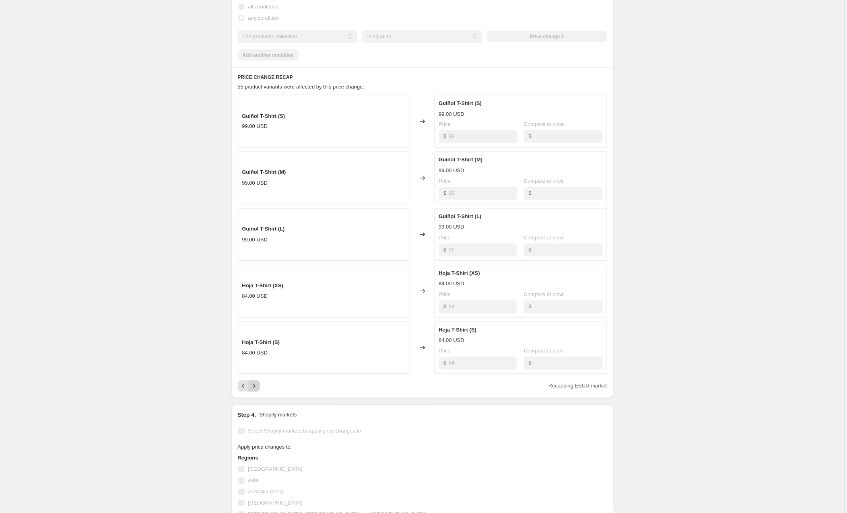
click at [255, 382] on icon "Next" at bounding box center [254, 386] width 8 height 8
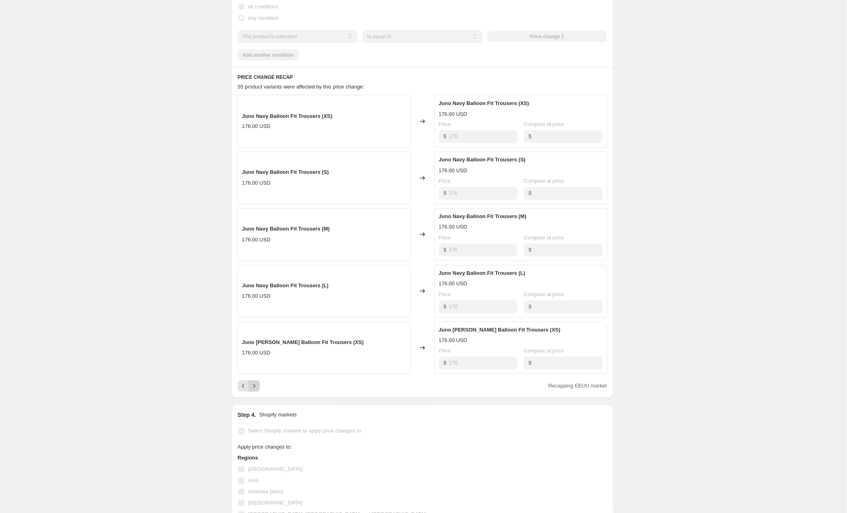
click at [255, 382] on icon "Next" at bounding box center [254, 386] width 8 height 8
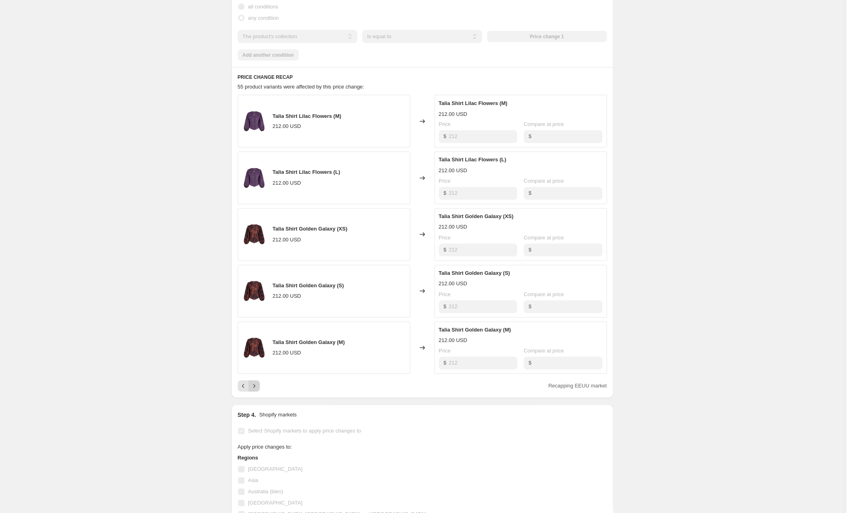
click at [255, 382] on icon "Next" at bounding box center [254, 386] width 8 height 8
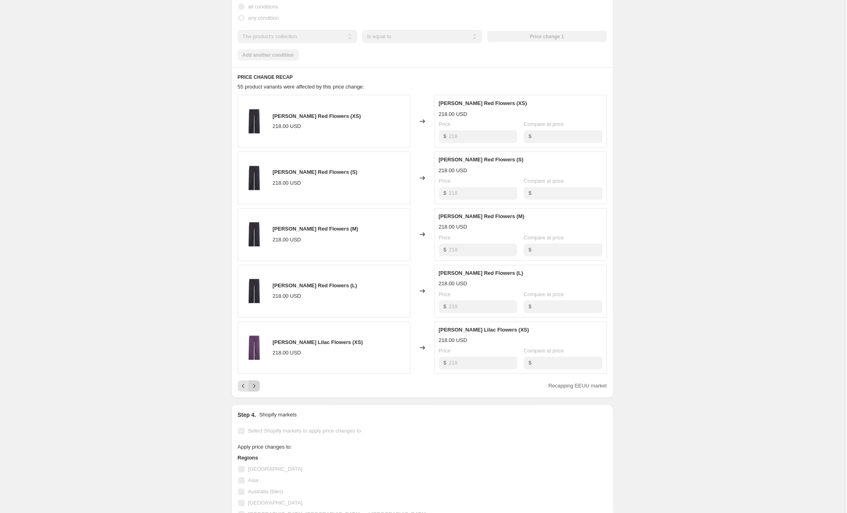
click at [255, 382] on icon "Next" at bounding box center [254, 386] width 8 height 8
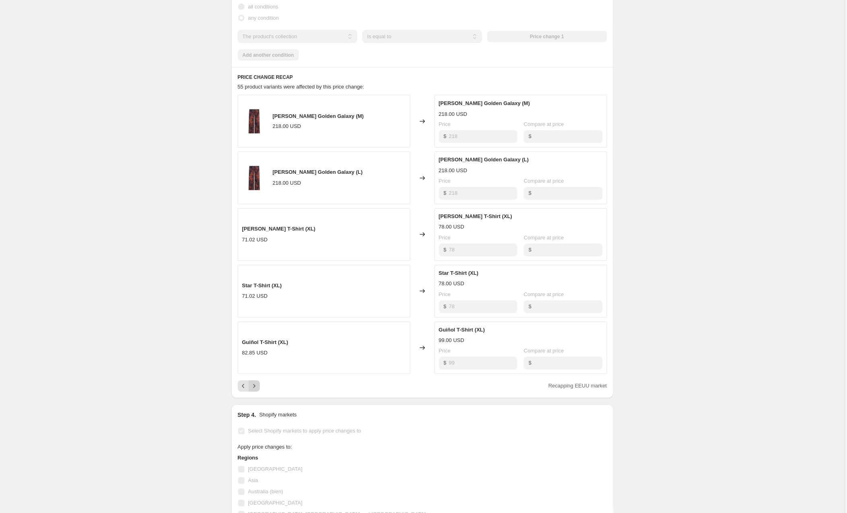
click at [255, 380] on div "Pagination" at bounding box center [254, 385] width 11 height 11
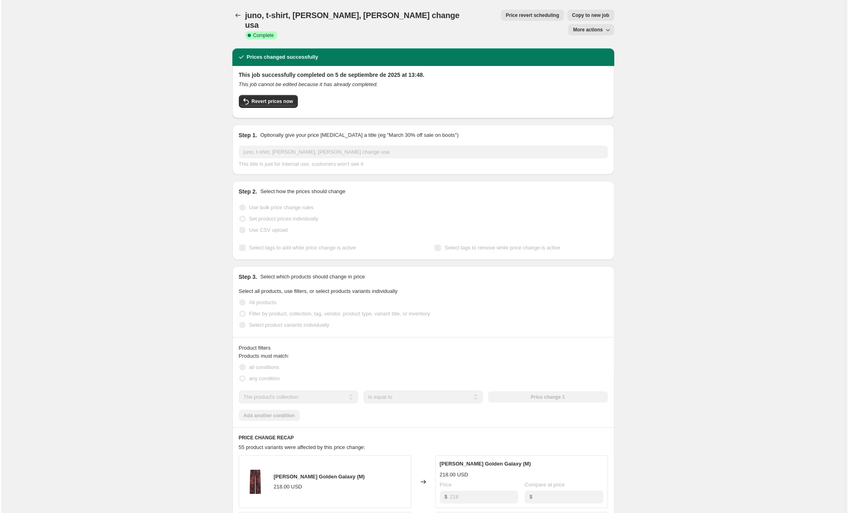
scroll to position [0, 0]
click at [237, 13] on icon "Price change jobs" at bounding box center [237, 15] width 8 height 8
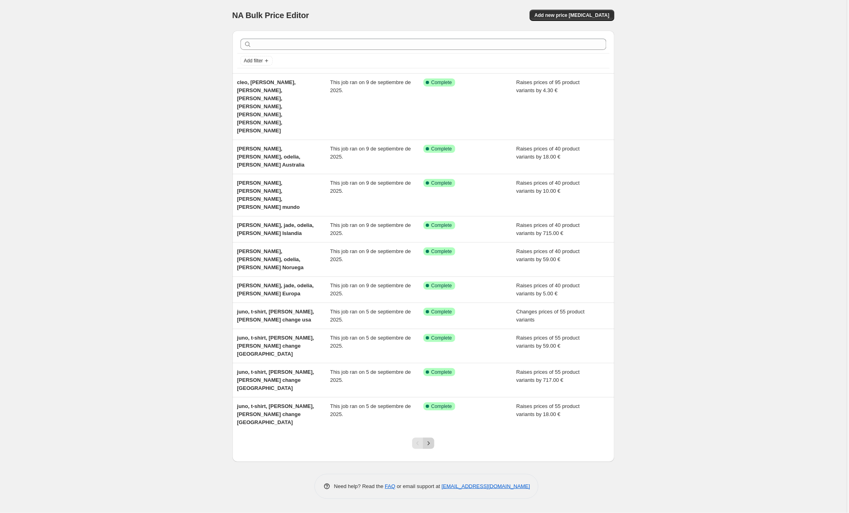
click at [430, 439] on icon "Next" at bounding box center [429, 443] width 8 height 8
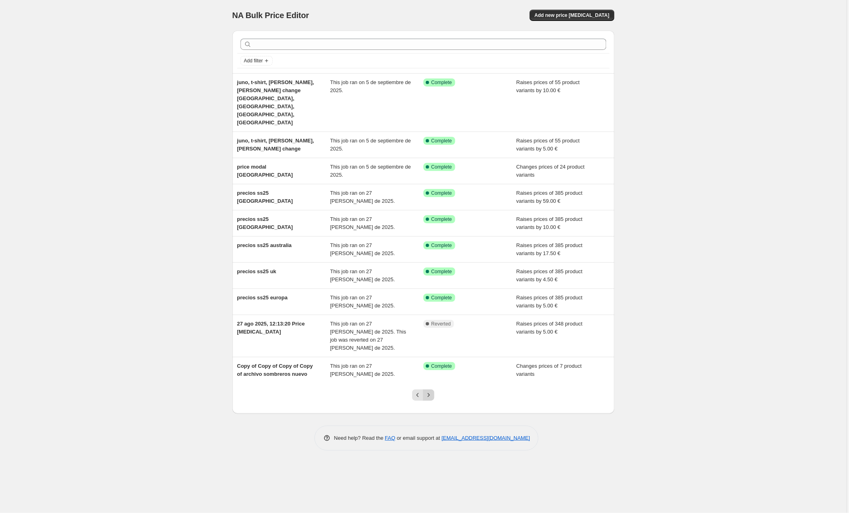
click at [427, 391] on icon "Next" at bounding box center [429, 395] width 8 height 8
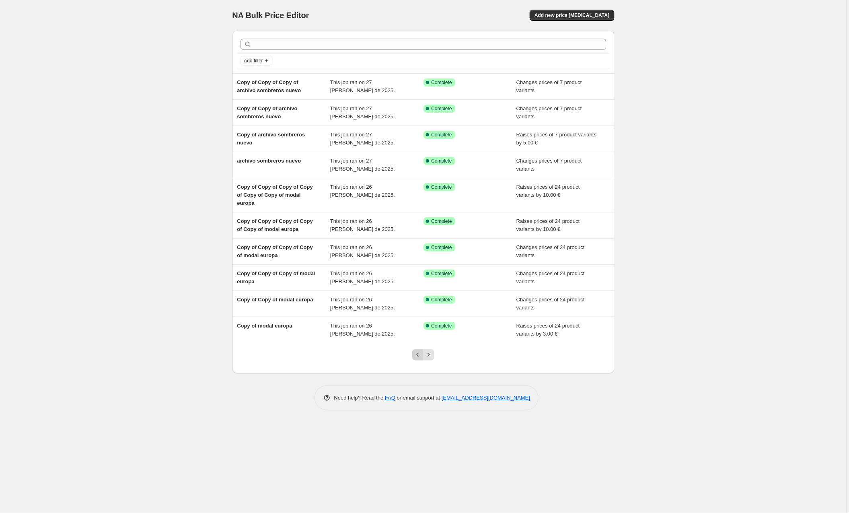
click at [416, 352] on icon "Previous" at bounding box center [418, 355] width 8 height 8
